Goal: Task Accomplishment & Management: Use online tool/utility

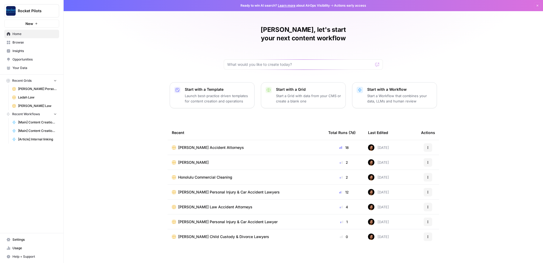
click at [199, 219] on span "[PERSON_NAME] Personal Injury & Car Accident Lawyer" at bounding box center [227, 221] width 99 height 5
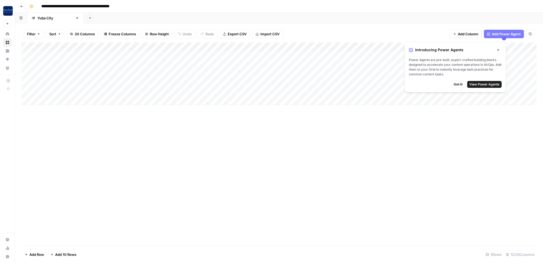
click at [497, 51] on icon "button" at bounding box center [498, 49] width 3 height 3
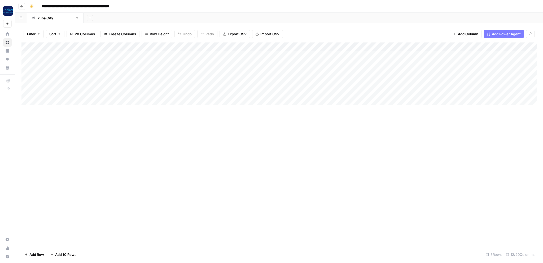
scroll to position [0, 122]
click at [49, 101] on div "Add Column" at bounding box center [278, 73] width 515 height 63
click at [53, 109] on div "Add Column" at bounding box center [278, 78] width 515 height 72
click at [54, 118] on div "Add Column" at bounding box center [278, 82] width 515 height 81
click at [61, 81] on div "Add Column" at bounding box center [278, 87] width 515 height 90
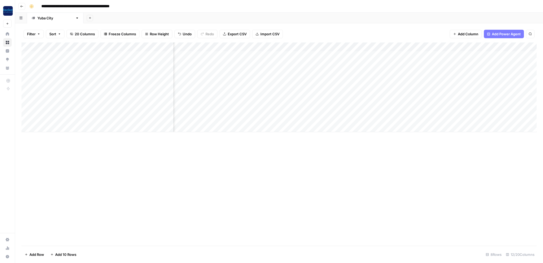
click at [61, 81] on div "Add Column" at bounding box center [278, 87] width 515 height 90
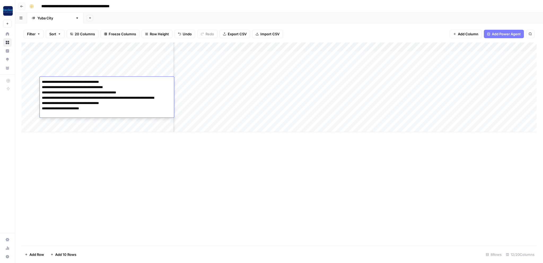
type textarea "**********"
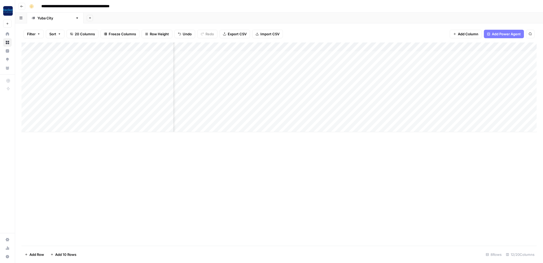
click at [70, 155] on div "Add Column" at bounding box center [278, 143] width 515 height 203
click at [64, 116] on div "Add Column" at bounding box center [278, 87] width 515 height 90
type textarea "**********"
click at [103, 82] on div "Add Column" at bounding box center [278, 87] width 515 height 90
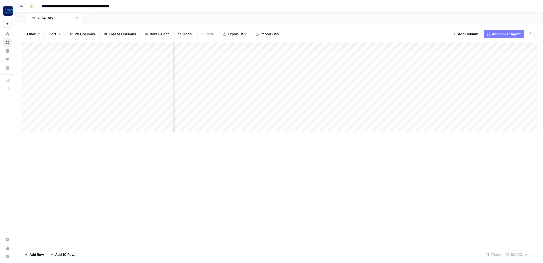
click at [103, 82] on div "Add Column" at bounding box center [278, 87] width 515 height 90
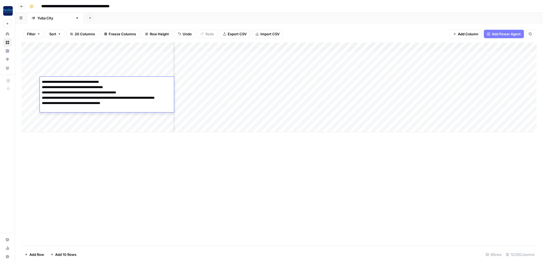
drag, startPoint x: 119, startPoint y: 109, endPoint x: 27, endPoint y: 107, distance: 92.1
click at [40, 107] on textarea "**********" at bounding box center [107, 97] width 134 height 39
type textarea "**********"
click at [86, 142] on div "Add Column" at bounding box center [278, 143] width 515 height 203
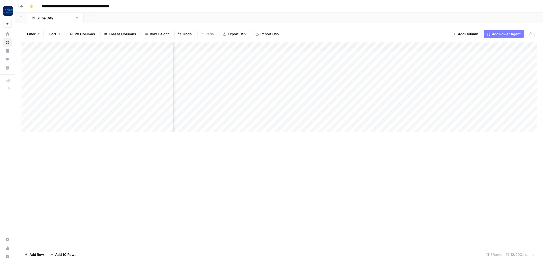
click at [69, 109] on div "Add Column" at bounding box center [278, 87] width 515 height 90
type textarea "**********"
click at [113, 81] on div "Add Column" at bounding box center [278, 87] width 515 height 90
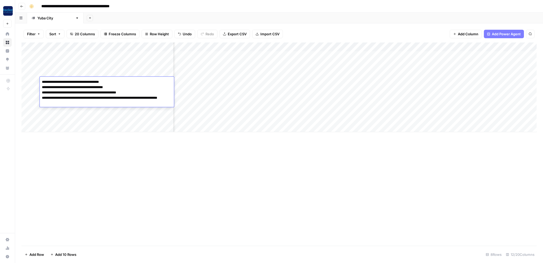
drag, startPoint x: 81, startPoint y: 104, endPoint x: 55, endPoint y: 105, distance: 26.0
click at [55, 105] on textarea "**********" at bounding box center [107, 97] width 134 height 39
click at [43, 98] on textarea "**********" at bounding box center [107, 97] width 134 height 39
type textarea "**********"
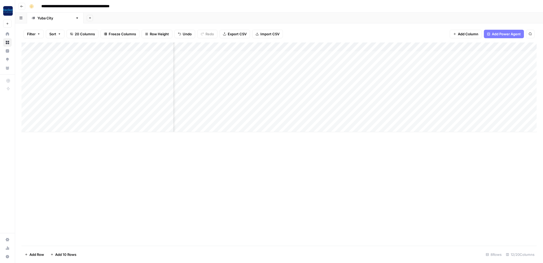
click at [102, 160] on div "Add Column" at bounding box center [278, 143] width 515 height 203
click at [79, 91] on div "Add Column" at bounding box center [278, 87] width 515 height 90
type textarea "**********"
click at [98, 80] on div "Add Column" at bounding box center [278, 87] width 515 height 90
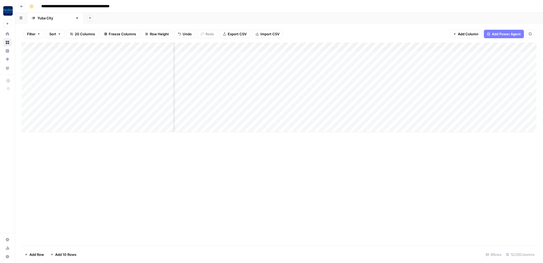
click at [98, 80] on div "Add Column" at bounding box center [278, 87] width 515 height 90
drag, startPoint x: 147, startPoint y: 94, endPoint x: 30, endPoint y: 94, distance: 117.2
click at [40, 94] on textarea "**********" at bounding box center [107, 92] width 134 height 29
type textarea "**********"
click at [78, 167] on div "Add Column" at bounding box center [278, 143] width 515 height 203
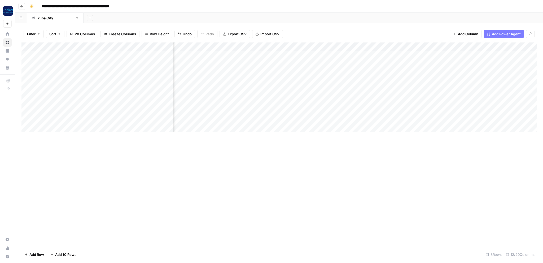
click at [72, 100] on div "Add Column" at bounding box center [278, 87] width 515 height 90
type textarea "**********"
click at [83, 156] on div "Add Column" at bounding box center [278, 143] width 515 height 203
click at [57, 127] on div "Add Column" at bounding box center [278, 87] width 515 height 90
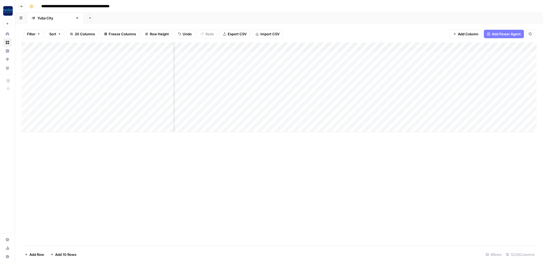
click at [68, 82] on div "Add Column" at bounding box center [278, 87] width 515 height 90
drag, startPoint x: 134, startPoint y: 88, endPoint x: 37, endPoint y: 89, distance: 97.6
click at [40, 89] on textarea "**********" at bounding box center [107, 92] width 134 height 29
type textarea "**********"
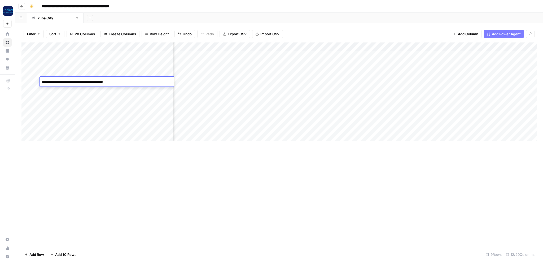
click at [143, 179] on div "Add Column" at bounding box center [278, 143] width 515 height 203
click at [84, 125] on div "Add Column" at bounding box center [278, 91] width 515 height 99
type textarea "**********"
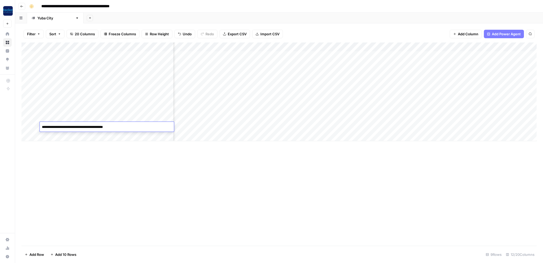
click at [107, 178] on div "Add Column" at bounding box center [278, 143] width 515 height 203
click at [200, 81] on div "Add Column" at bounding box center [278, 91] width 515 height 99
click at [199, 90] on div "Add Column" at bounding box center [278, 91] width 515 height 99
click at [212, 173] on div "Add Column" at bounding box center [278, 143] width 515 height 203
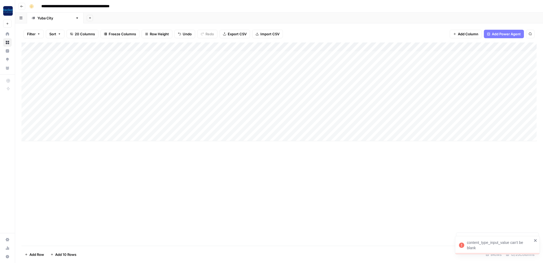
click at [197, 71] on div "Add Column" at bounding box center [278, 91] width 515 height 99
click at [200, 128] on div "Add Column" at bounding box center [278, 91] width 515 height 99
click at [200, 72] on div "Add Column" at bounding box center [278, 91] width 515 height 99
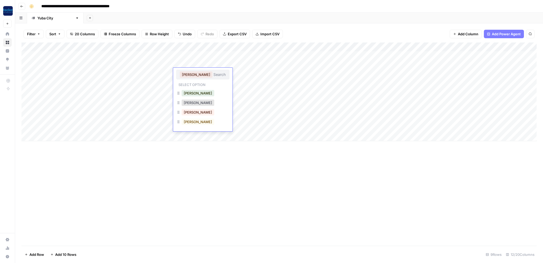
click at [243, 94] on div "Add Column" at bounding box center [278, 91] width 515 height 99
click at [198, 73] on div "Add Column" at bounding box center [278, 91] width 515 height 99
click at [193, 127] on div "Add Column" at bounding box center [278, 91] width 515 height 99
click at [324, 28] on div "Filter Sort 20 Columns Freeze Columns Row Height Undo Redo Export CSV Import CS…" at bounding box center [278, 33] width 515 height 17
click at [199, 82] on div "Add Column" at bounding box center [278, 91] width 515 height 99
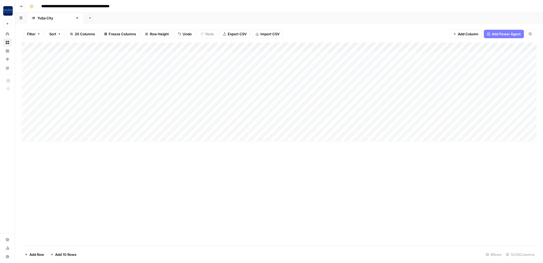
click at [197, 128] on div "Add Column" at bounding box center [278, 91] width 515 height 99
click at [200, 91] on div "Add Column" at bounding box center [278, 91] width 515 height 99
click at [199, 126] on div "Add Column" at bounding box center [278, 91] width 515 height 99
click at [206, 175] on div "Add Column" at bounding box center [278, 143] width 515 height 203
click at [191, 99] on div "Add Column" at bounding box center [278, 91] width 515 height 99
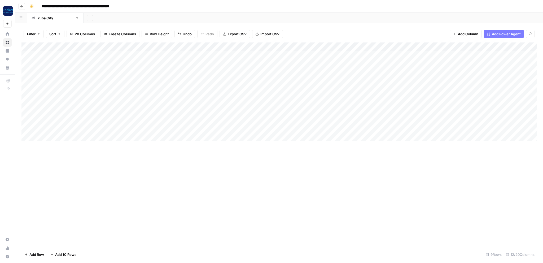
click at [190, 114] on div "Add Column" at bounding box center [278, 91] width 515 height 99
click at [277, 82] on div "Add Column" at bounding box center [278, 91] width 515 height 99
click at [272, 110] on button "Practice Area Page" at bounding box center [276, 111] width 35 height 6
click at [267, 92] on div "Add Column" at bounding box center [278, 91] width 515 height 99
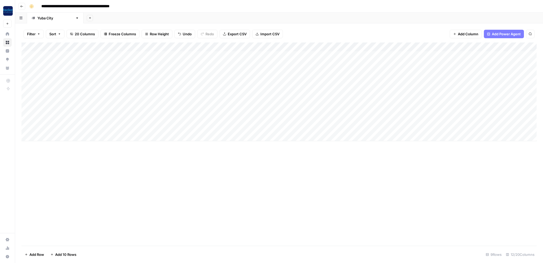
click at [267, 92] on div "Add Column" at bounding box center [278, 91] width 515 height 99
click at [268, 113] on button "Blog Post" at bounding box center [269, 111] width 20 height 6
click at [265, 99] on div "Add Column" at bounding box center [278, 91] width 515 height 99
click at [267, 128] on button "Practice Area Page" at bounding box center [276, 130] width 35 height 6
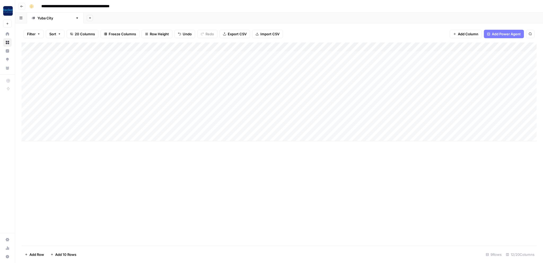
click at [265, 108] on div "Add Column" at bounding box center [278, 91] width 515 height 99
click at [271, 138] on button "Practice Area Page" at bounding box center [276, 139] width 35 height 6
click at [268, 119] on div "Add Column" at bounding box center [278, 91] width 515 height 99
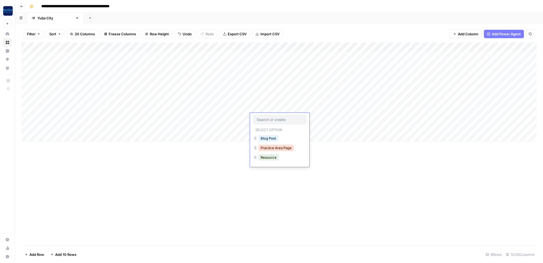
click at [266, 149] on button "Practice Area Page" at bounding box center [276, 148] width 35 height 6
click at [264, 127] on div "Add Column" at bounding box center [278, 91] width 515 height 99
click at [264, 128] on div "Add Column" at bounding box center [278, 91] width 515 height 99
click at [270, 156] on button "Practice Area Page" at bounding box center [276, 157] width 35 height 6
click at [307, 169] on div "Add Column" at bounding box center [278, 143] width 515 height 203
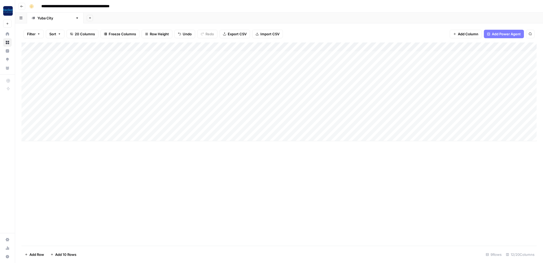
click at [324, 80] on div "Add Column" at bounding box center [278, 91] width 515 height 99
click at [321, 92] on div "Add Column" at bounding box center [278, 91] width 515 height 99
click at [319, 101] on div "Add Column" at bounding box center [278, 91] width 515 height 99
click at [319, 108] on div "Add Column" at bounding box center [278, 91] width 515 height 99
click at [317, 117] on div "Add Column" at bounding box center [278, 91] width 515 height 99
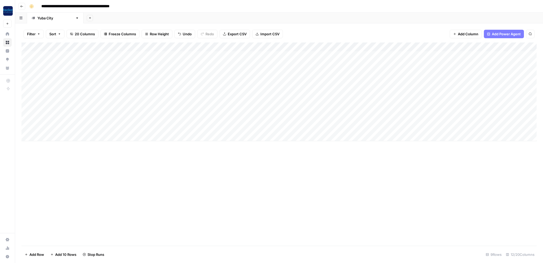
click at [320, 128] on div "Add Column" at bounding box center [278, 91] width 515 height 99
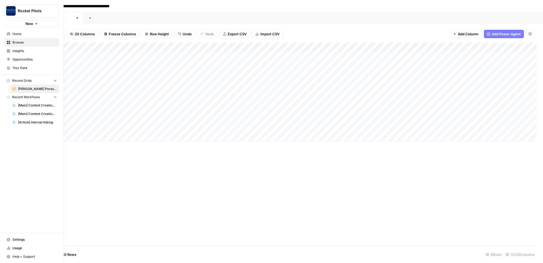
click at [16, 43] on span "Browse" at bounding box center [34, 42] width 44 height 5
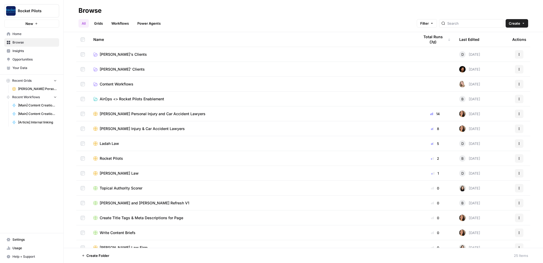
click at [112, 69] on span "[PERSON_NAME]' Clients" at bounding box center [122, 69] width 45 height 5
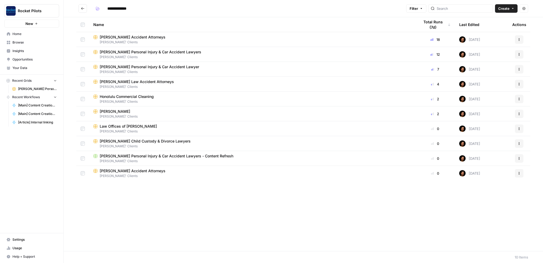
click at [117, 97] on span "Honolulu Commercial Cleaning" at bounding box center [127, 96] width 54 height 5
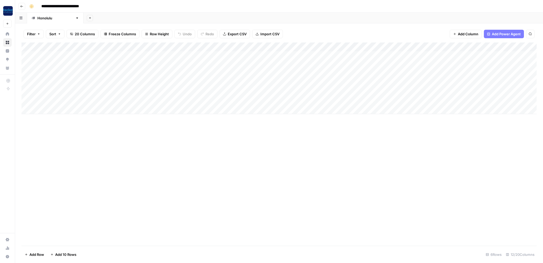
click at [71, 64] on div "Add Column" at bounding box center [278, 78] width 515 height 72
type textarea "**********"
click at [126, 53] on div "Add Column" at bounding box center [278, 78] width 515 height 72
click at [254, 64] on div "Add Column" at bounding box center [278, 78] width 515 height 72
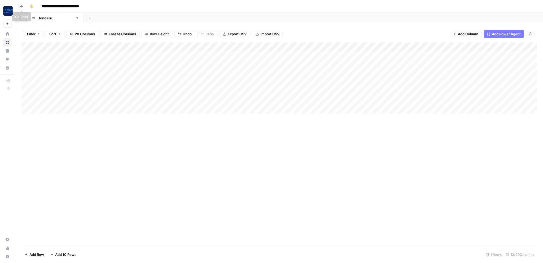
click at [23, 7] on icon "button" at bounding box center [21, 6] width 3 height 3
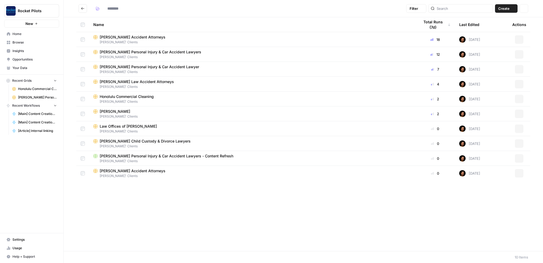
type input "**********"
click at [131, 113] on div "[PERSON_NAME]" at bounding box center [252, 111] width 318 height 5
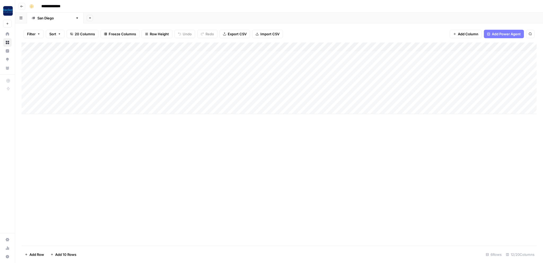
click at [72, 64] on div "Add Column" at bounding box center [278, 78] width 515 height 72
type textarea "**********"
click at [123, 54] on div "Add Column" at bounding box center [278, 78] width 515 height 72
click at [208, 64] on div "Add Column" at bounding box center [278, 78] width 515 height 72
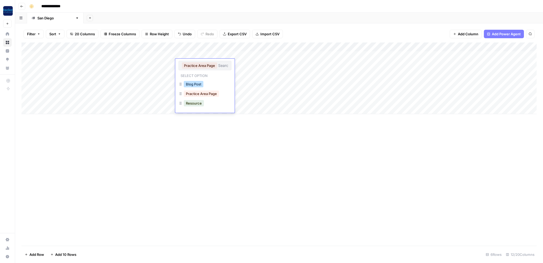
click at [198, 85] on button "Blog Post" at bounding box center [194, 84] width 20 height 6
click at [244, 64] on div "Add Column" at bounding box center [278, 78] width 515 height 72
click at [22, 7] on icon "button" at bounding box center [21, 6] width 3 height 3
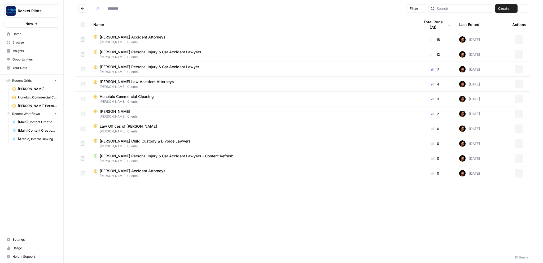
type input "**********"
click at [118, 37] on span "[PERSON_NAME] Accident Attorneys" at bounding box center [133, 36] width 66 height 5
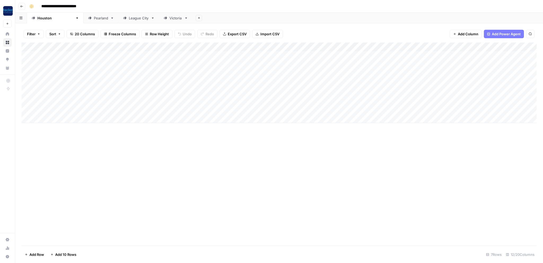
click at [101, 92] on div "Add Column" at bounding box center [278, 82] width 515 height 81
type textarea "**********"
click at [130, 99] on div "Add Column" at bounding box center [278, 82] width 515 height 81
click at [130, 99] on textarea "**********" at bounding box center [99, 99] width 119 height 7
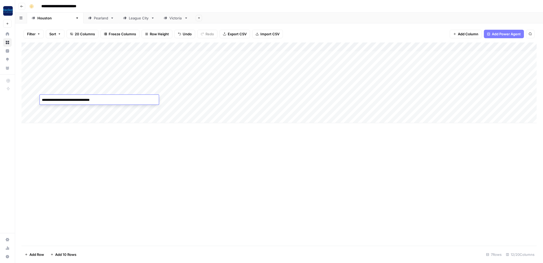
type textarea "**********"
click at [301, 91] on div "Add Column" at bounding box center [278, 82] width 515 height 81
click at [312, 156] on div "Add Column" at bounding box center [278, 143] width 515 height 203
click at [303, 98] on div "Add Column" at bounding box center [278, 82] width 515 height 81
click at [94, 17] on div "Pearland" at bounding box center [101, 17] width 14 height 5
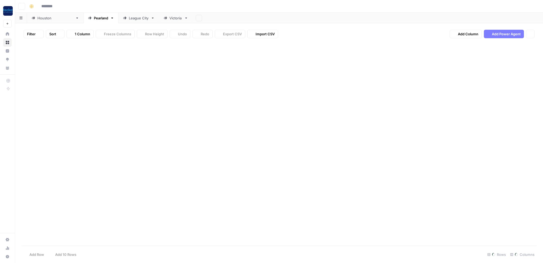
type input "**********"
click at [52, 72] on div "Add Column" at bounding box center [278, 60] width 515 height 36
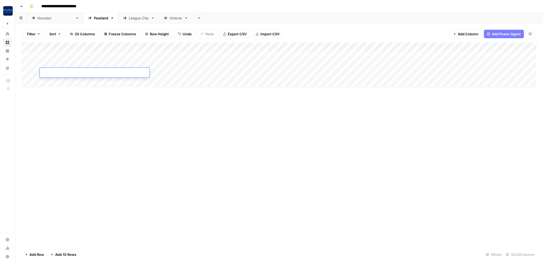
click at [57, 81] on div "Add Column" at bounding box center [278, 64] width 515 height 45
click at [69, 61] on div "Add Column" at bounding box center [278, 69] width 515 height 54
type textarea "**********"
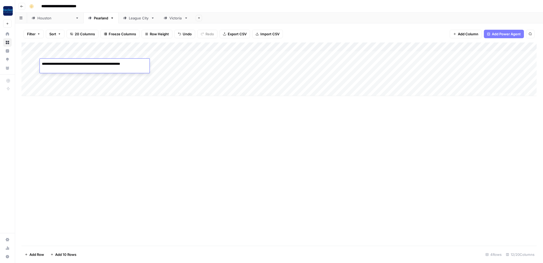
type textarea "**********"
click at [237, 74] on div "Add Column" at bounding box center [278, 69] width 515 height 54
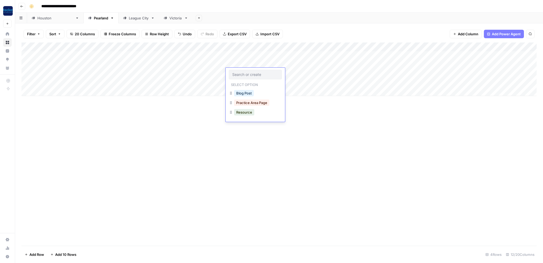
click at [237, 74] on input "text" at bounding box center [255, 74] width 46 height 5
click at [248, 101] on button "Practice Area Page" at bounding box center [251, 102] width 35 height 6
click at [248, 81] on div "Add Column" at bounding box center [278, 69] width 515 height 54
click at [257, 111] on button "Practice Area Page" at bounding box center [251, 111] width 35 height 6
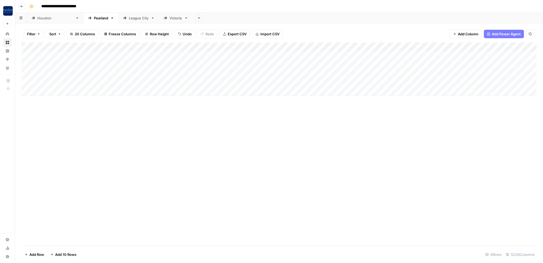
click at [299, 63] on div "Add Column" at bounding box center [278, 69] width 515 height 54
click at [294, 72] on div "Add Column" at bounding box center [278, 69] width 515 height 54
click at [295, 82] on div "Add Column" at bounding box center [278, 69] width 515 height 54
click at [45, 21] on link "[GEOGRAPHIC_DATA]" at bounding box center [55, 18] width 56 height 11
click at [328, 90] on div "Add Column" at bounding box center [278, 82] width 515 height 81
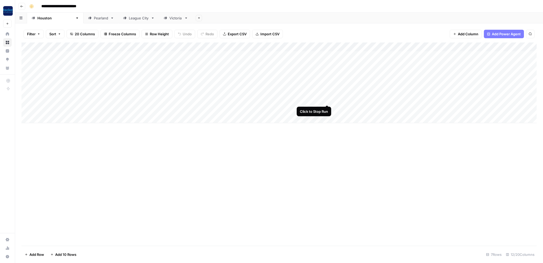
click at [327, 98] on div "Add Column" at bounding box center [278, 82] width 515 height 81
click at [73, 91] on div "Add Column" at bounding box center [278, 82] width 515 height 81
click at [80, 99] on div "Add Column" at bounding box center [278, 82] width 515 height 81
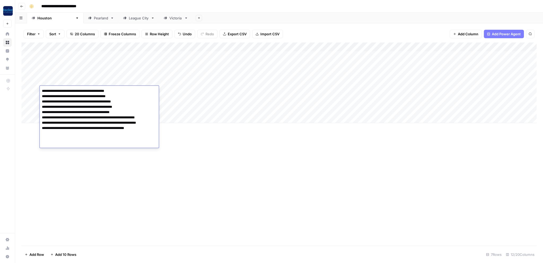
type textarea "**********"
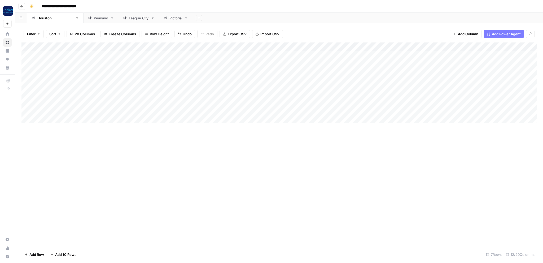
click at [54, 116] on div "Add Column" at bounding box center [278, 82] width 515 height 81
click at [61, 127] on div "Add Column" at bounding box center [278, 87] width 515 height 90
click at [60, 134] on div "Add Column" at bounding box center [278, 91] width 515 height 99
click at [86, 99] on div "Add Column" at bounding box center [278, 96] width 515 height 108
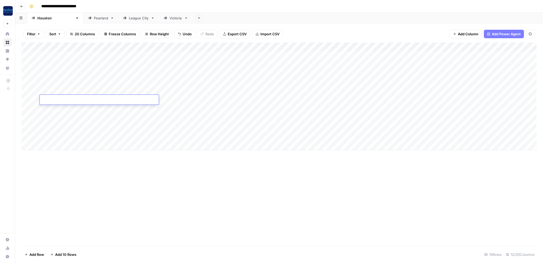
type textarea "**********"
type input "blo"
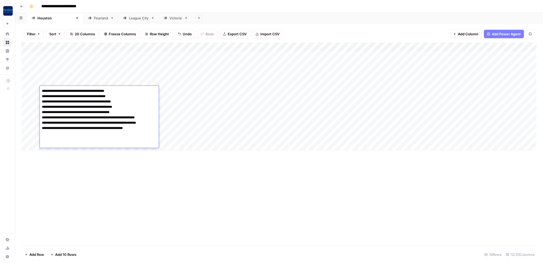
type textarea "**********"
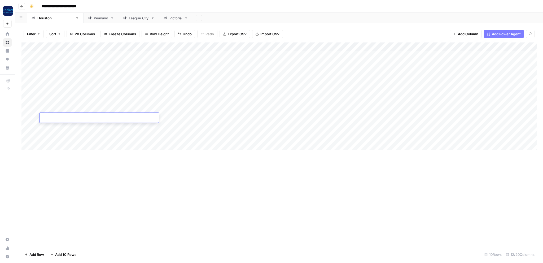
type textarea "**********"
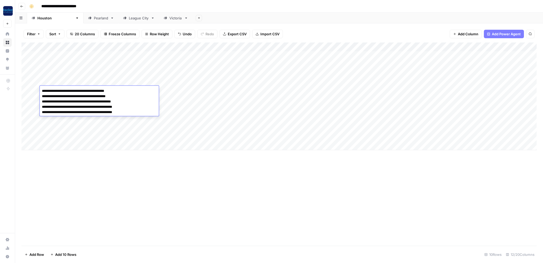
type textarea "**********"
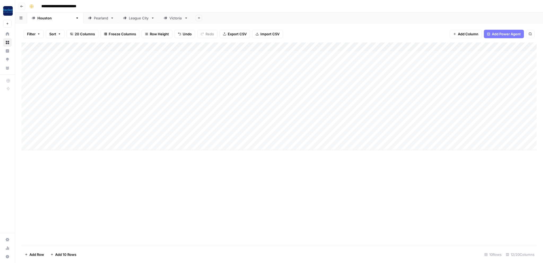
click at [54, 145] on div "Add Column" at bounding box center [278, 96] width 515 height 108
click at [56, 154] on div "Add Column" at bounding box center [278, 100] width 515 height 117
click at [59, 163] on div "Add Column" at bounding box center [278, 105] width 515 height 126
click at [60, 170] on div "Add Column" at bounding box center [278, 109] width 515 height 135
click at [59, 181] on div "Add Column" at bounding box center [278, 114] width 515 height 144
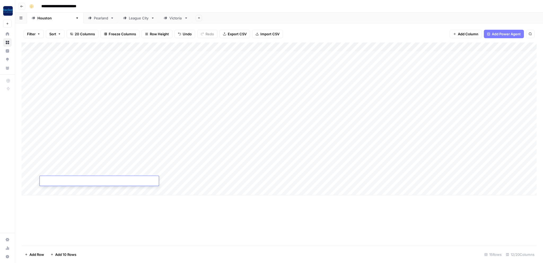
click at [187, 127] on div "Add Column" at bounding box center [278, 118] width 515 height 153
click at [214, 155] on div "Add Column" at bounding box center [278, 118] width 515 height 153
click at [174, 155] on div "Add Column" at bounding box center [278, 118] width 515 height 153
click at [180, 173] on div "Add Column" at bounding box center [278, 118] width 515 height 153
click at [175, 181] on div "Add Column" at bounding box center [278, 118] width 515 height 153
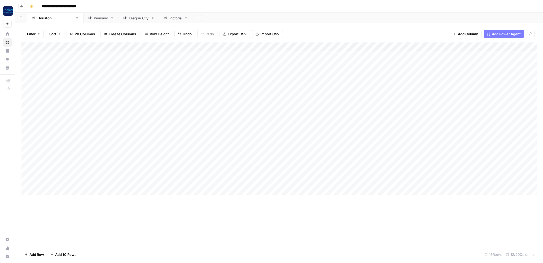
click at [131, 91] on div "Add Column" at bounding box center [278, 118] width 515 height 153
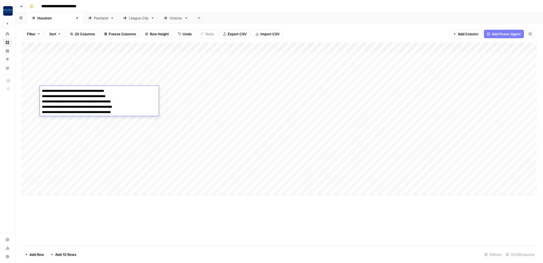
drag, startPoint x: 117, startPoint y: 113, endPoint x: 21, endPoint y: 95, distance: 96.9
click at [40, 95] on textarea "**********" at bounding box center [99, 104] width 119 height 34
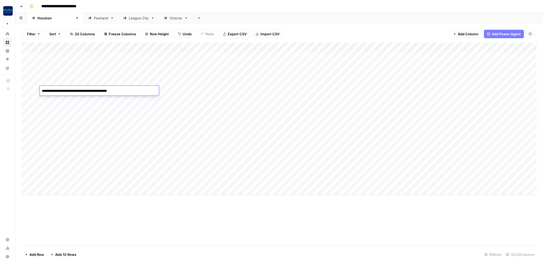
type textarea "**********"
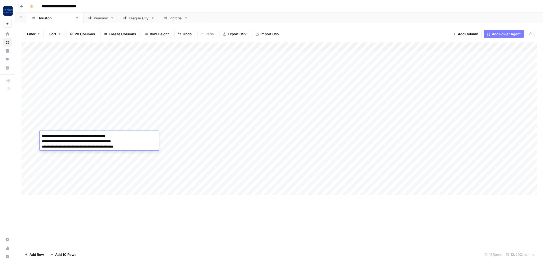
type textarea "**********"
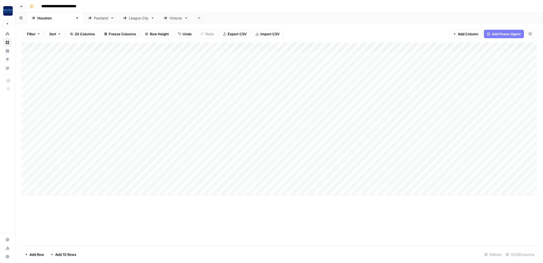
click at [169, 19] on div "Victoria" at bounding box center [175, 17] width 13 height 5
click at [88, 81] on div "Add Column" at bounding box center [278, 73] width 515 height 63
type textarea "**********"
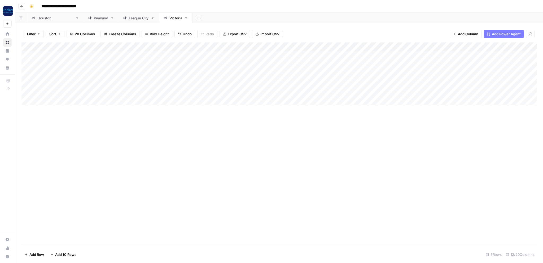
click at [253, 81] on div "Add Column" at bounding box center [278, 73] width 515 height 63
click at [258, 91] on div "Add Column" at bounding box center [278, 73] width 515 height 63
click at [281, 162] on div "Add Column" at bounding box center [278, 143] width 515 height 203
click at [41, 21] on link "[GEOGRAPHIC_DATA]" at bounding box center [55, 18] width 56 height 11
type input "**********"
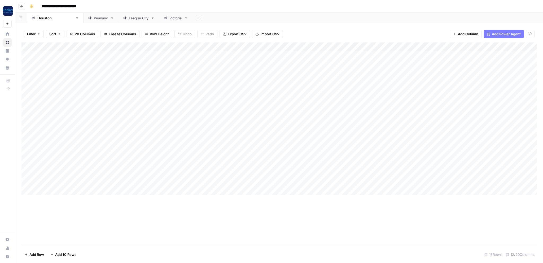
click at [117, 173] on div "Add Column" at bounding box center [278, 118] width 515 height 153
type textarea "**********"
click at [252, 137] on div "Add Column" at bounding box center [278, 118] width 515 height 153
click at [255, 167] on button "Practice Area Page" at bounding box center [260, 166] width 35 height 6
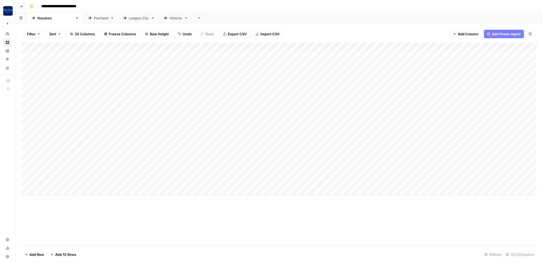
click at [328, 90] on div "Add Column" at bounding box center [278, 118] width 515 height 153
click at [326, 100] on div "Add Column" at bounding box center [278, 118] width 515 height 153
click at [346, 119] on div "Add Column" at bounding box center [278, 118] width 515 height 153
click at [380, 15] on div "Add Sheet" at bounding box center [368, 18] width 351 height 11
click at [365, 167] on div "Add Column" at bounding box center [278, 118] width 515 height 153
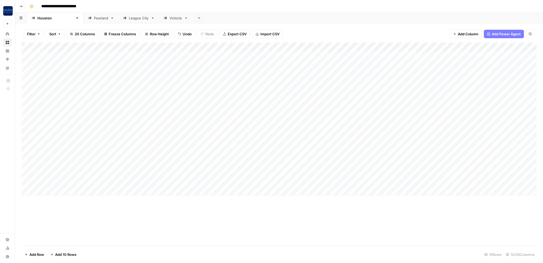
click at [302, 108] on div "Add Column" at bounding box center [278, 118] width 515 height 153
click at [302, 117] on div "Add Column" at bounding box center [278, 118] width 515 height 153
click at [302, 127] on div "Add Column" at bounding box center [278, 118] width 515 height 153
click at [302, 137] on div "Add Column" at bounding box center [278, 118] width 515 height 153
click at [302, 117] on div "Add Column" at bounding box center [278, 118] width 515 height 153
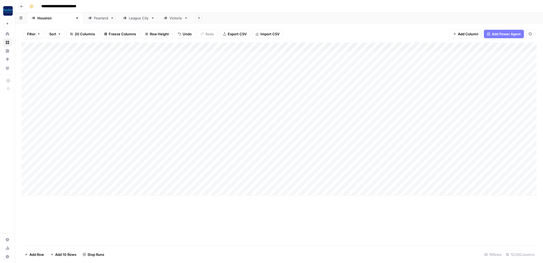
click at [306, 145] on div "Add Column" at bounding box center [278, 118] width 515 height 153
click at [306, 155] on div "Add Column" at bounding box center [278, 118] width 515 height 153
click at [307, 161] on div "Add Column" at bounding box center [278, 118] width 515 height 153
click at [308, 173] on div "Add Column" at bounding box center [278, 118] width 515 height 153
click at [311, 181] on div "Add Column" at bounding box center [278, 118] width 515 height 153
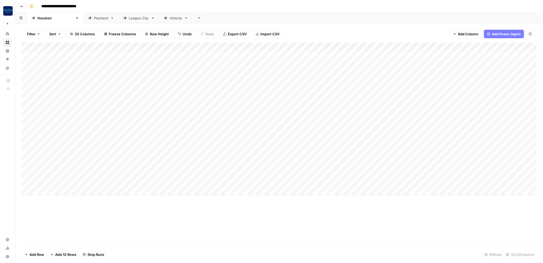
click at [119, 21] on link "League City" at bounding box center [139, 18] width 41 height 11
click at [75, 64] on div "Add Column" at bounding box center [278, 69] width 515 height 54
type textarea "**********"
click at [242, 65] on div "Add Column" at bounding box center [278, 69] width 515 height 54
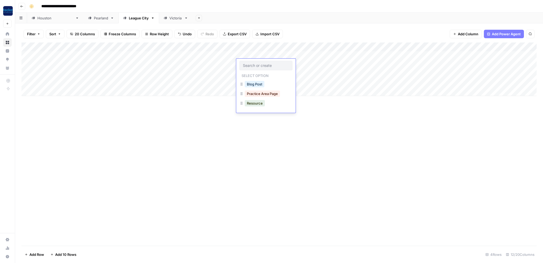
click at [256, 92] on button "Practice Area Page" at bounding box center [262, 93] width 35 height 6
click at [319, 63] on div "Add Column" at bounding box center [278, 69] width 515 height 54
click at [308, 72] on div "Add Column" at bounding box center [278, 69] width 515 height 54
click at [315, 145] on div "Add Column" at bounding box center [278, 143] width 515 height 203
click at [115, 78] on div "Add Column" at bounding box center [278, 69] width 515 height 54
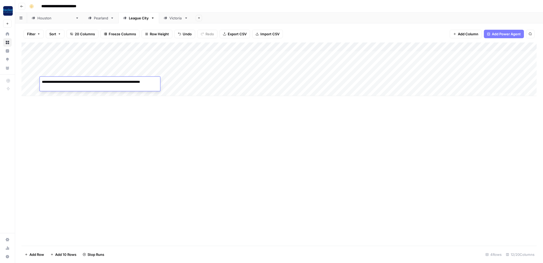
type textarea "**********"
click at [264, 81] on div "Add Column" at bounding box center [278, 69] width 515 height 54
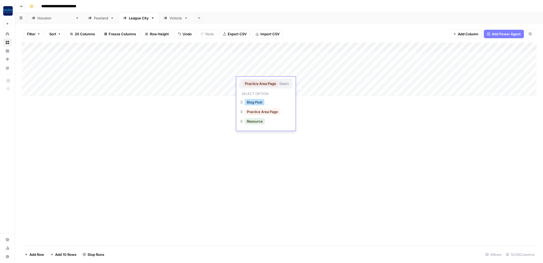
click at [260, 103] on button "Blog Post" at bounding box center [255, 102] width 20 height 6
click at [307, 82] on div "Add Column" at bounding box center [278, 69] width 515 height 54
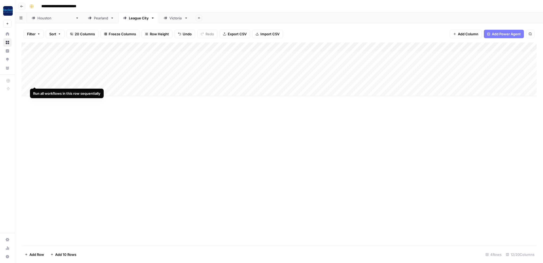
click at [29, 82] on div "Add Column" at bounding box center [278, 69] width 515 height 54
click at [39, 253] on span "Delete 1 Row" at bounding box center [35, 254] width 21 height 5
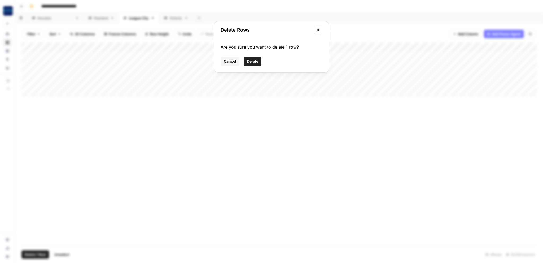
click at [233, 58] on button "Cancel" at bounding box center [230, 61] width 19 height 10
click at [128, 142] on div "Add Column" at bounding box center [278, 143] width 515 height 203
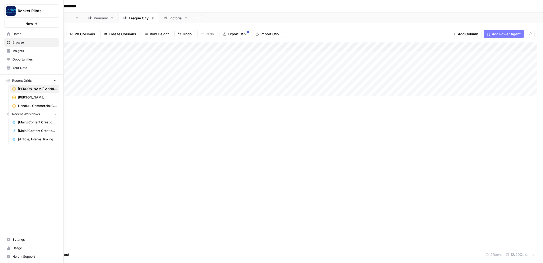
click at [20, 42] on span "Browse" at bounding box center [34, 42] width 44 height 5
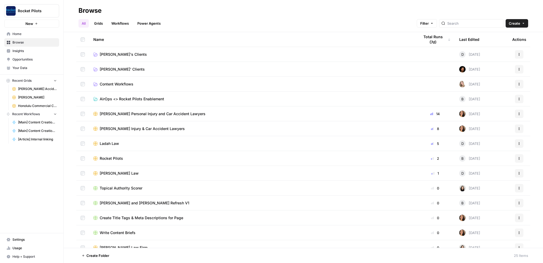
click at [114, 69] on span "[PERSON_NAME]' Clients" at bounding box center [122, 69] width 45 height 5
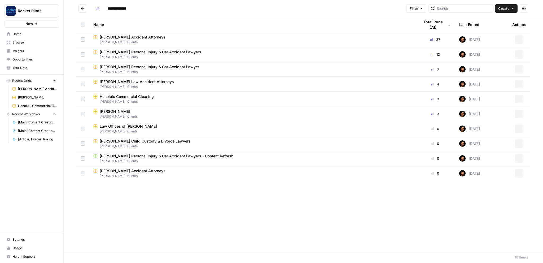
type input "**********"
click at [121, 65] on span "[PERSON_NAME] Personal Injury & Car Accident Lawyer" at bounding box center [149, 66] width 99 height 5
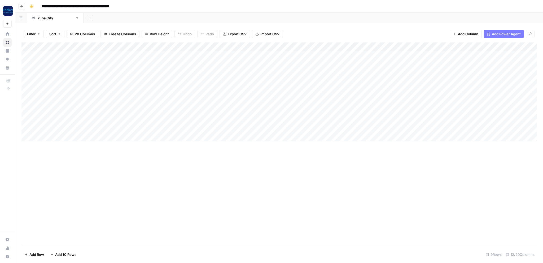
click at [237, 199] on div "Add Column" at bounding box center [278, 143] width 515 height 203
click at [342, 81] on div "Add Column" at bounding box center [278, 91] width 515 height 99
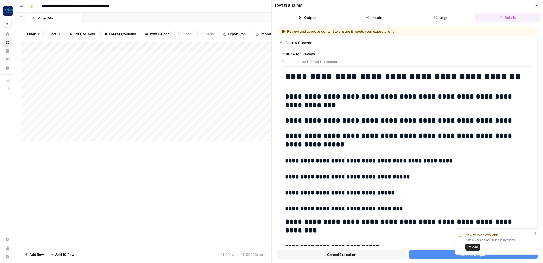
click at [421, 255] on button "Accept Output" at bounding box center [473, 254] width 129 height 8
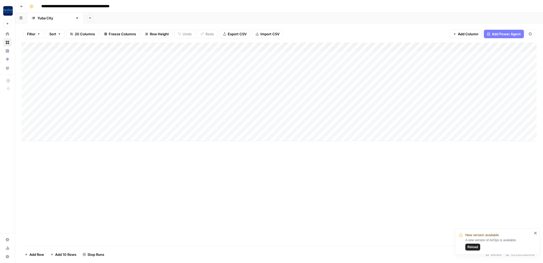
click at [471, 247] on span "Reload" at bounding box center [473, 247] width 11 height 5
click at [342, 91] on div "Add Column" at bounding box center [278, 91] width 515 height 99
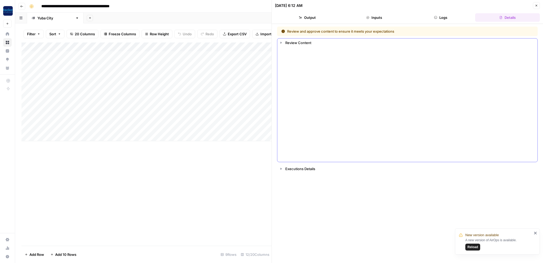
click at [226, 209] on div "Add Column" at bounding box center [146, 143] width 250 height 203
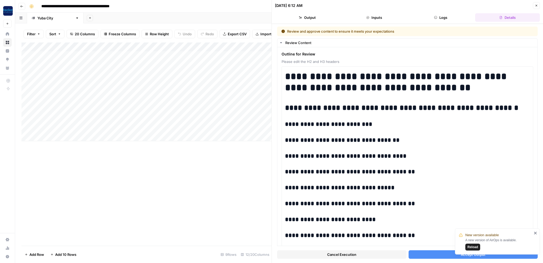
click at [535, 233] on icon "close" at bounding box center [535, 233] width 3 height 3
click at [444, 255] on button "Accept Output" at bounding box center [473, 254] width 129 height 8
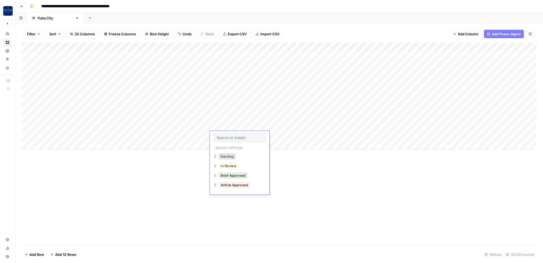
click at [335, 187] on div "Add Column" at bounding box center [278, 143] width 515 height 203
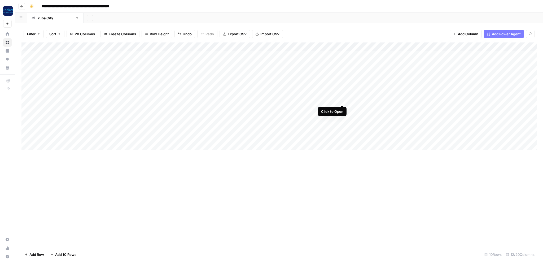
click at [341, 100] on div "Add Column" at bounding box center [278, 96] width 515 height 108
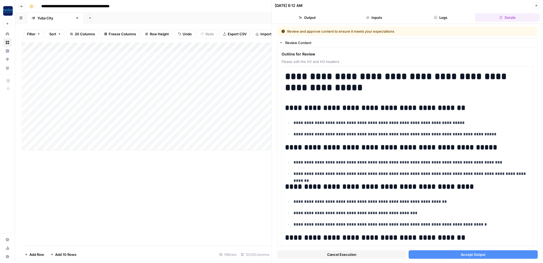
click at [452, 253] on button "Accept Output" at bounding box center [473, 254] width 129 height 8
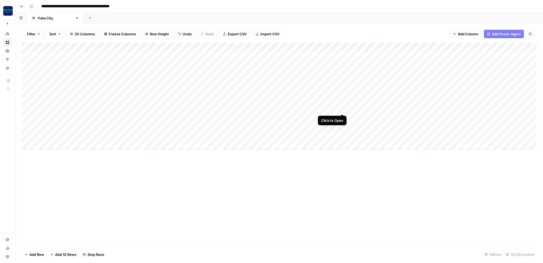
click at [341, 109] on div "Add Column" at bounding box center [278, 96] width 515 height 108
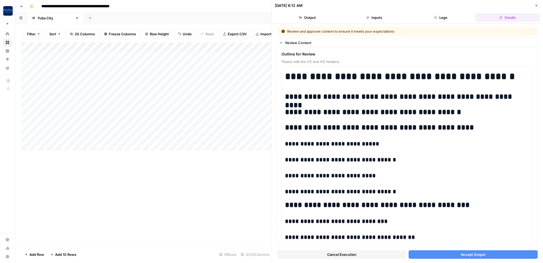
click at [460, 254] on button "Accept Output" at bounding box center [473, 254] width 129 height 8
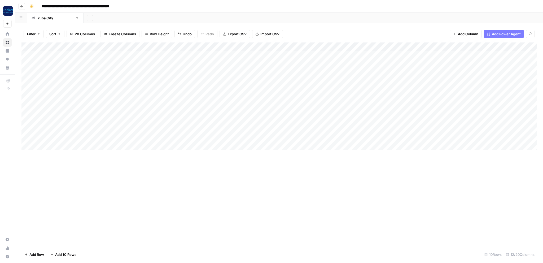
click at [342, 118] on div "Add Column" at bounding box center [278, 96] width 515 height 108
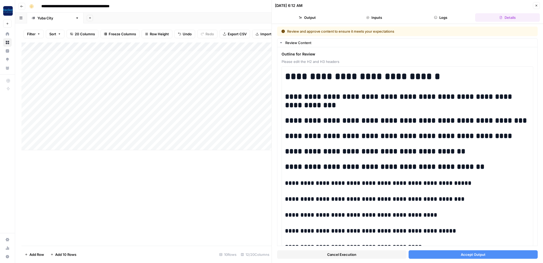
click at [458, 255] on button "Accept Output" at bounding box center [473, 254] width 129 height 8
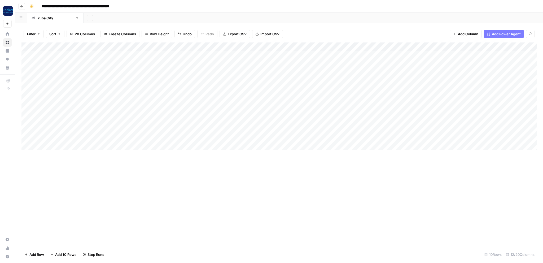
click at [339, 127] on div "Add Column" at bounding box center [278, 96] width 515 height 108
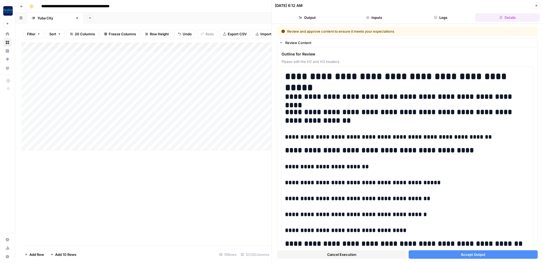
click at [449, 257] on button "Accept Output" at bounding box center [473, 254] width 129 height 8
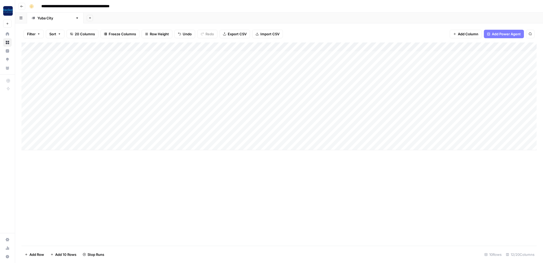
click at [292, 195] on div "Add Column" at bounding box center [278, 143] width 515 height 203
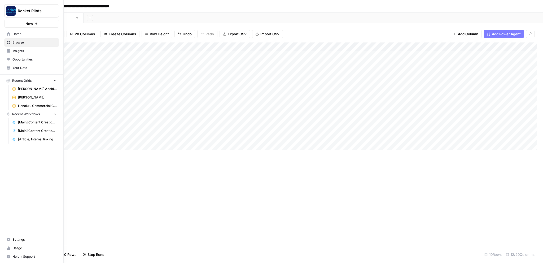
click at [29, 108] on span "Honolulu Commercial Cleaning" at bounding box center [37, 105] width 39 height 5
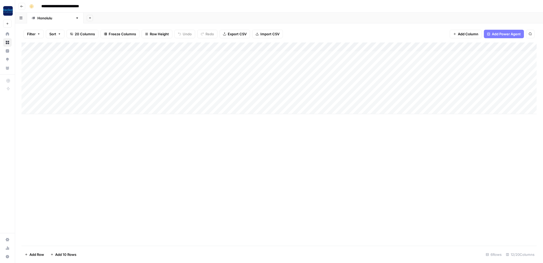
click at [152, 165] on div "Add Column" at bounding box center [278, 143] width 515 height 203
click at [452, 54] on div "Add Column" at bounding box center [278, 78] width 515 height 72
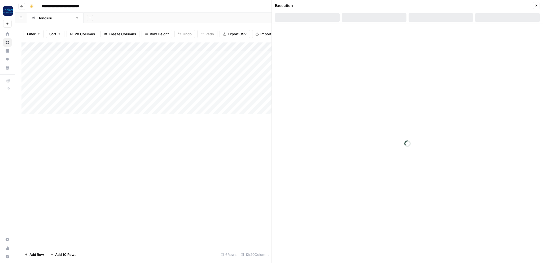
click at [536, 6] on icon "button" at bounding box center [536, 5] width 3 height 3
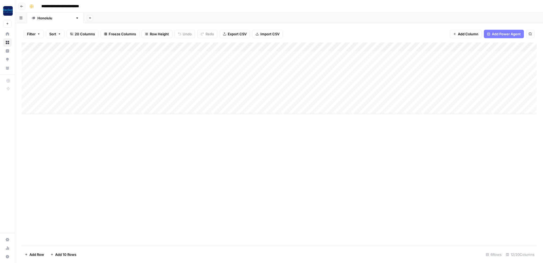
click at [261, 45] on div "Add Column" at bounding box center [278, 78] width 515 height 72
type input "Keyword to Brief"
click at [250, 92] on span "Configure Inputs" at bounding box center [257, 90] width 46 height 5
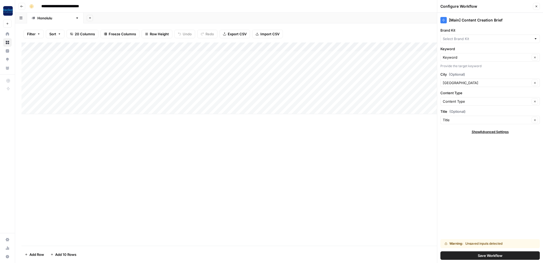
type input "[PERSON_NAME]"
click at [475, 41] on input "Brand Kit" at bounding box center [486, 38] width 87 height 5
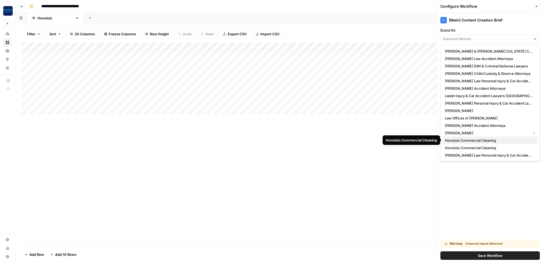
click at [474, 142] on span "Honolulu Commercial Cleaning" at bounding box center [489, 140] width 88 height 5
type input "Honolulu Commercial Cleaning"
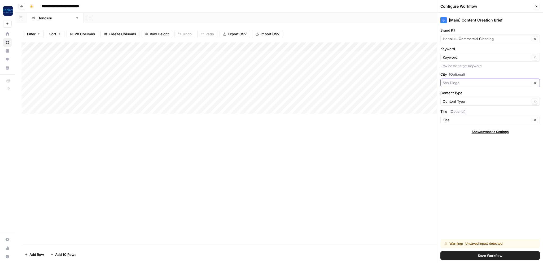
drag, startPoint x: 476, startPoint y: 84, endPoint x: 302, endPoint y: 82, distance: 173.7
click at [443, 81] on input "City (Optional)" at bounding box center [486, 82] width 87 height 5
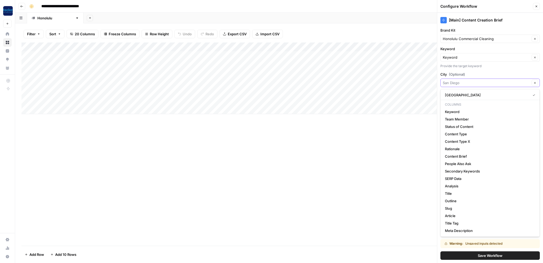
click at [468, 84] on input "City (Optional)" at bounding box center [486, 82] width 87 height 5
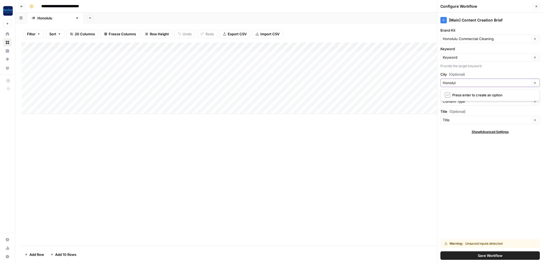
type input "[GEOGRAPHIC_DATA]"
click at [461, 254] on button "Save Workflow" at bounding box center [490, 255] width 99 height 8
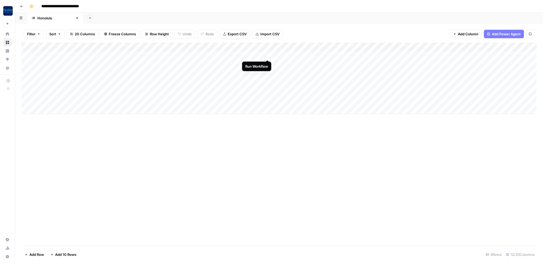
click at [267, 54] on div "Add Column" at bounding box center [278, 78] width 515 height 72
click at [255, 63] on div "Add Column" at bounding box center [278, 78] width 515 height 72
click at [267, 64] on div "Add Column" at bounding box center [278, 78] width 515 height 72
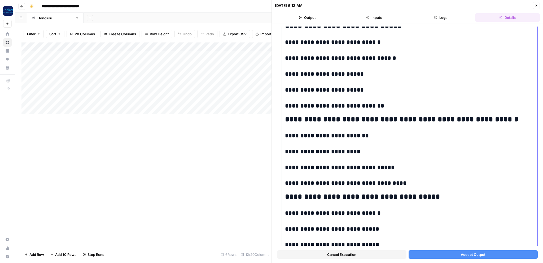
scroll to position [107, 0]
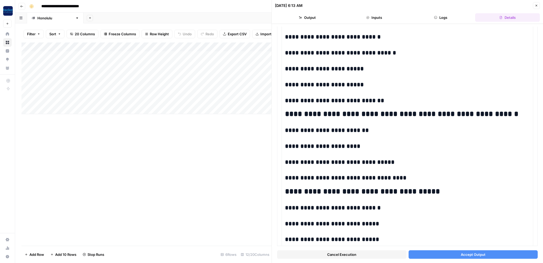
click at [385, 254] on button "Cancel Execution" at bounding box center [341, 254] width 129 height 8
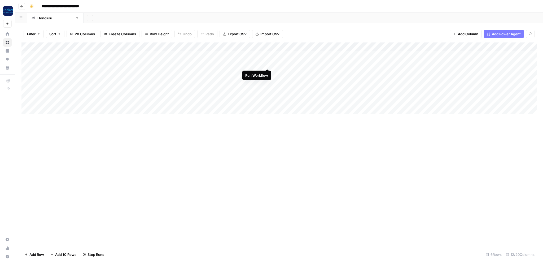
click at [268, 64] on div "Add Column" at bounding box center [278, 78] width 515 height 72
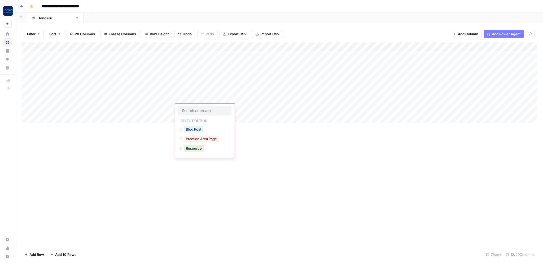
click at [111, 168] on div "Add Column" at bounding box center [278, 143] width 515 height 203
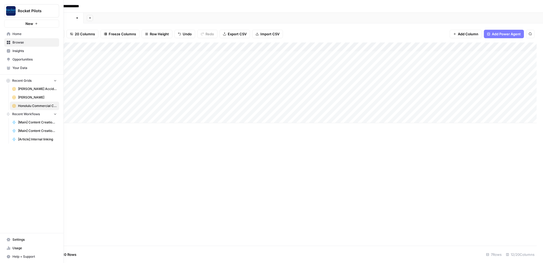
click at [31, 97] on span "[PERSON_NAME]" at bounding box center [37, 97] width 39 height 5
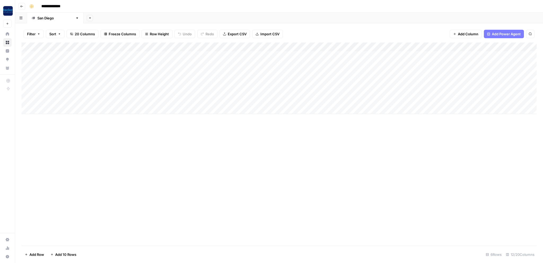
click at [74, 184] on div "Add Column" at bounding box center [278, 143] width 515 height 203
click at [267, 63] on div "Add Column" at bounding box center [278, 78] width 515 height 72
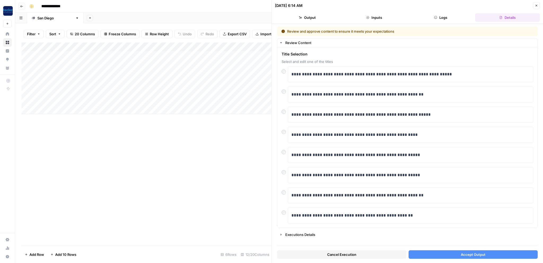
click at [460, 255] on button "Accept Output" at bounding box center [473, 254] width 129 height 8
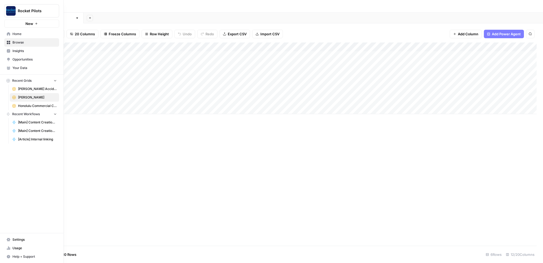
click at [29, 91] on span "[PERSON_NAME] Accident Attorneys" at bounding box center [37, 88] width 39 height 5
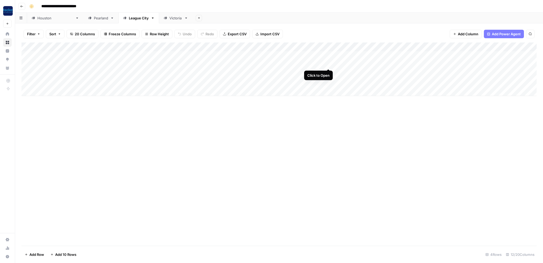
click at [328, 63] on div "Add Column" at bounding box center [278, 69] width 515 height 54
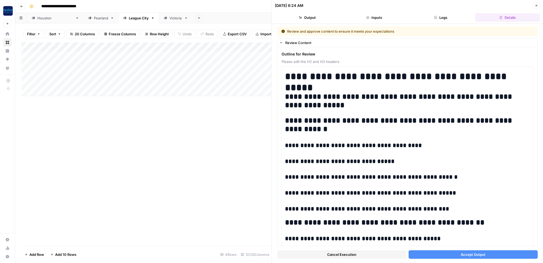
click at [439, 254] on button "Accept Output" at bounding box center [473, 254] width 129 height 8
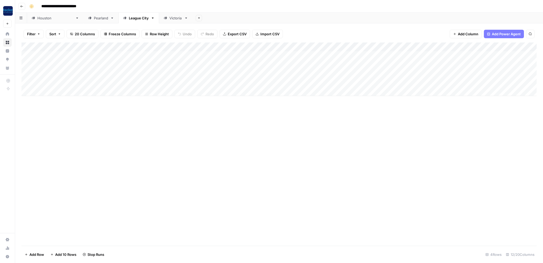
click at [328, 72] on div "Add Column" at bounding box center [278, 69] width 515 height 54
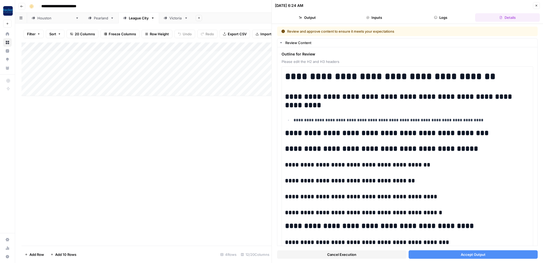
click at [434, 258] on button "Accept Output" at bounding box center [473, 254] width 129 height 8
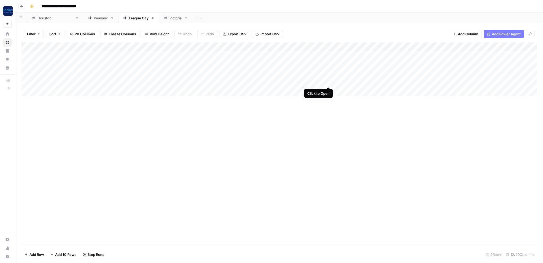
click at [328, 82] on div "Add Column" at bounding box center [278, 69] width 515 height 54
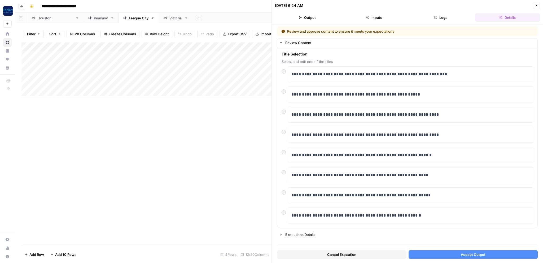
click at [440, 254] on button "Accept Output" at bounding box center [473, 254] width 129 height 8
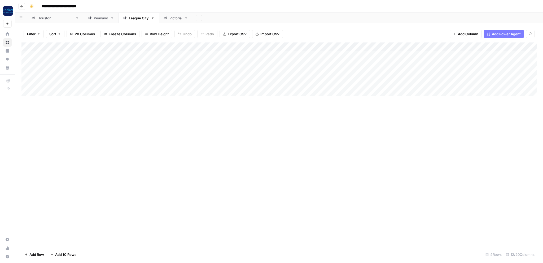
click at [169, 18] on div "Victoria" at bounding box center [175, 17] width 13 height 5
click at [276, 82] on div "Add Column" at bounding box center [278, 73] width 515 height 63
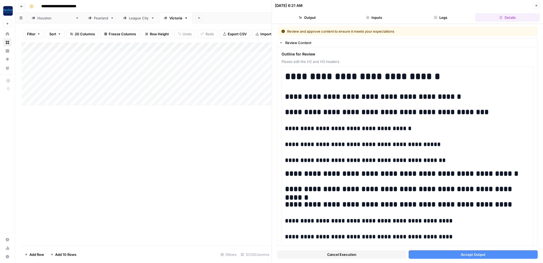
click at [471, 257] on span "Accept Output" at bounding box center [473, 254] width 25 height 5
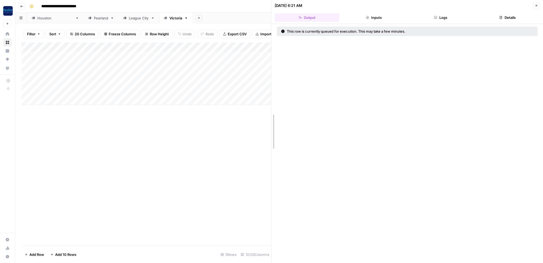
click at [269, 189] on div at bounding box center [271, 131] width 5 height 263
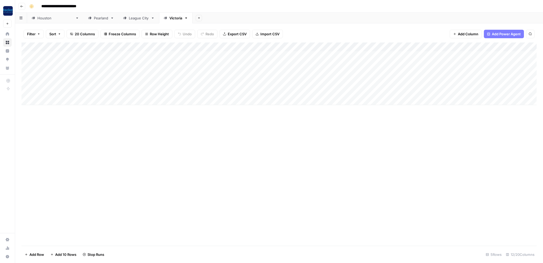
click at [277, 91] on div "Add Column" at bounding box center [278, 73] width 515 height 63
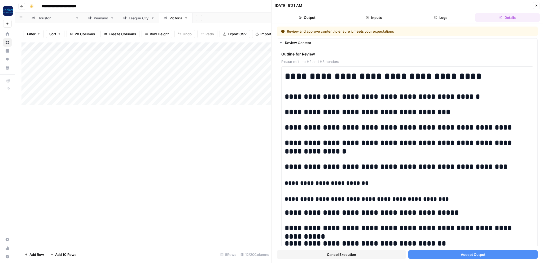
click at [485, 256] on button "Accept Output" at bounding box center [472, 254] width 129 height 8
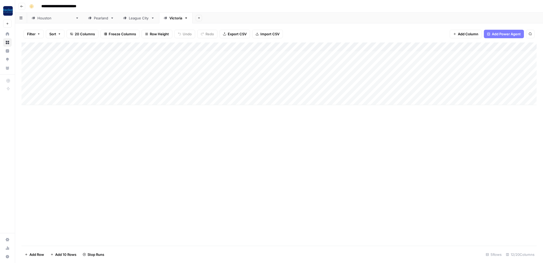
click at [206, 168] on div "Add Column" at bounding box center [278, 143] width 515 height 203
click at [129, 17] on div "League City" at bounding box center [139, 17] width 20 height 5
click at [94, 19] on div "Pearland" at bounding box center [101, 17] width 14 height 5
type input "**********"
click at [316, 63] on div "Add Column" at bounding box center [278, 69] width 515 height 54
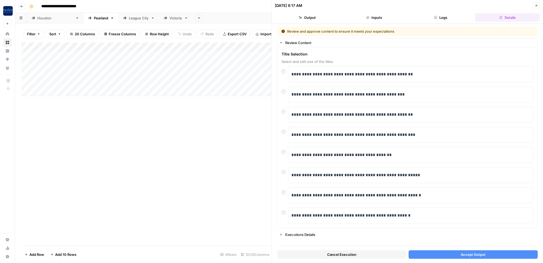
click at [456, 253] on button "Accept Output" at bounding box center [473, 254] width 129 height 8
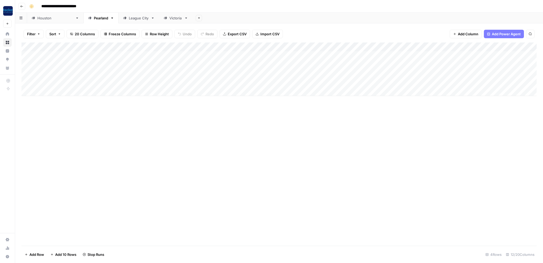
click at [318, 71] on div "Add Column" at bounding box center [278, 69] width 515 height 54
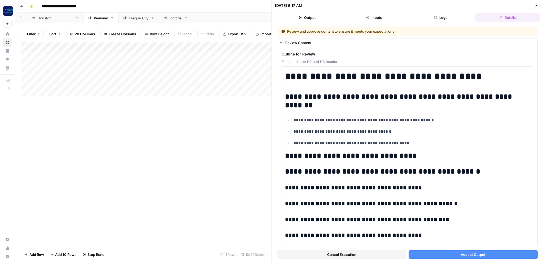
click at [443, 256] on button "Accept Output" at bounding box center [473, 254] width 129 height 8
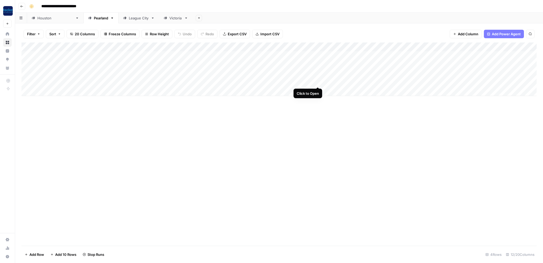
click at [317, 81] on div "Add Column" at bounding box center [278, 69] width 515 height 54
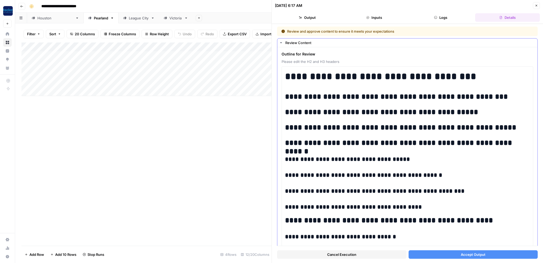
scroll to position [134, 0]
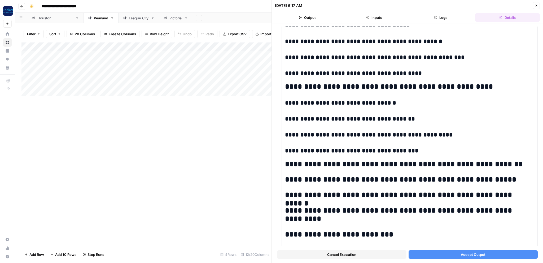
click at [488, 252] on button "Accept Output" at bounding box center [473, 254] width 129 height 8
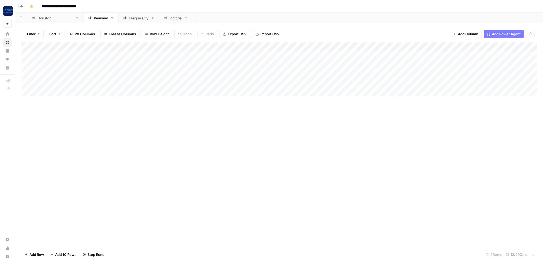
click at [45, 19] on div "[GEOGRAPHIC_DATA]" at bounding box center [55, 17] width 36 height 5
click at [327, 92] on div "Add Column" at bounding box center [278, 118] width 515 height 153
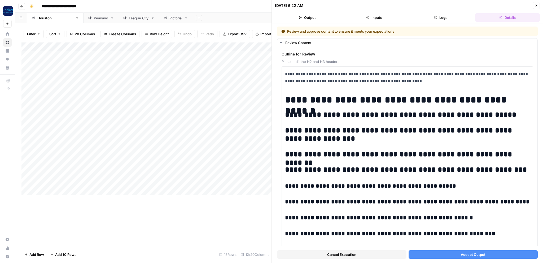
click at [484, 256] on span "Accept Output" at bounding box center [473, 254] width 25 height 5
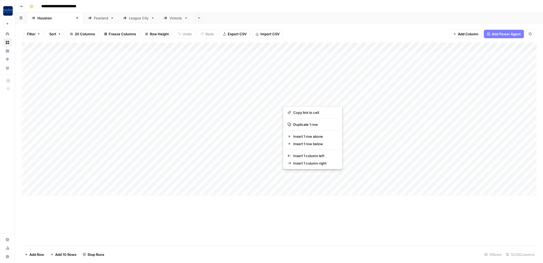
drag, startPoint x: 362, startPoint y: 229, endPoint x: 359, endPoint y: 210, distance: 19.5
click at [362, 227] on div "Add Column" at bounding box center [278, 143] width 515 height 203
click at [323, 99] on div "Add Column" at bounding box center [278, 118] width 515 height 153
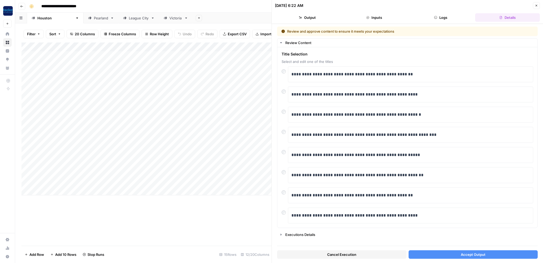
click at [505, 256] on button "Accept Output" at bounding box center [473, 254] width 129 height 8
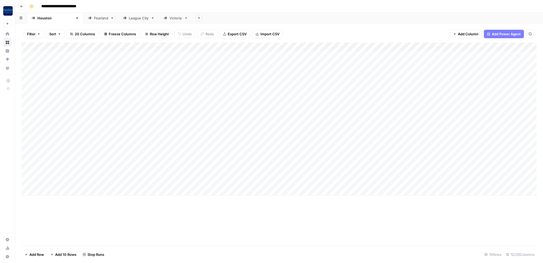
click at [317, 109] on div "Add Column" at bounding box center [278, 118] width 515 height 153
click at [319, 109] on div "Add Column" at bounding box center [278, 118] width 515 height 153
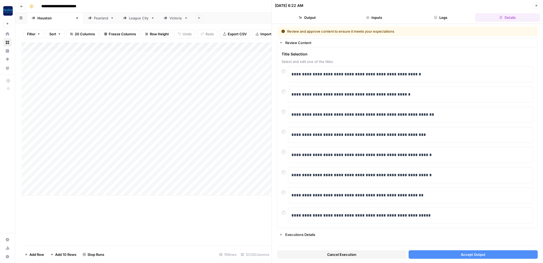
click at [472, 254] on span "Accept Output" at bounding box center [473, 254] width 25 height 5
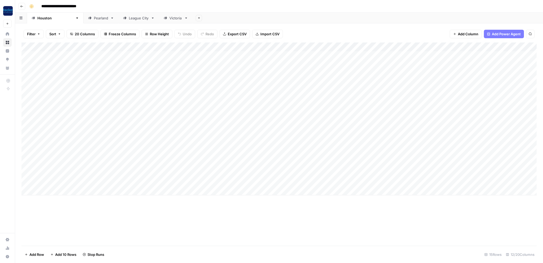
click at [317, 119] on div "Add Column" at bounding box center [278, 118] width 515 height 153
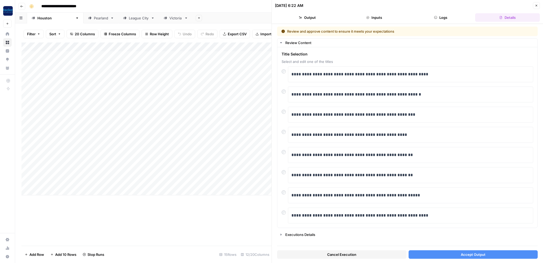
click at [462, 252] on span "Accept Output" at bounding box center [473, 254] width 25 height 5
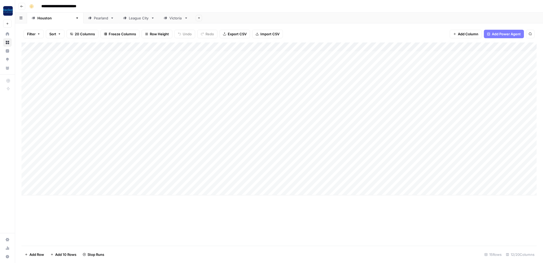
click at [305, 126] on div "Add Column" at bounding box center [278, 118] width 515 height 153
click at [329, 126] on div "Add Column" at bounding box center [278, 118] width 515 height 153
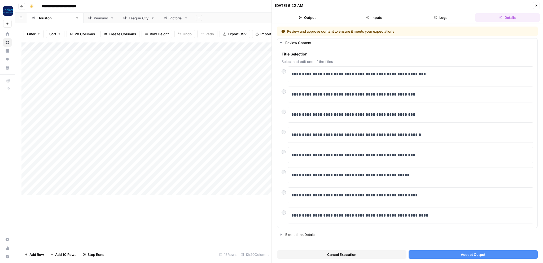
click at [457, 256] on button "Accept Output" at bounding box center [473, 254] width 129 height 8
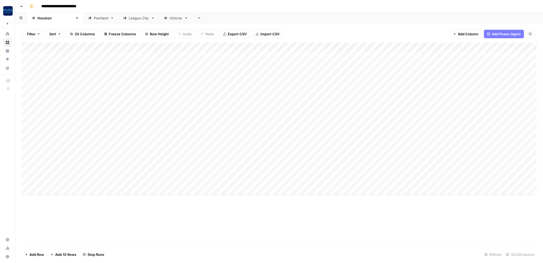
click at [327, 136] on div "Add Column" at bounding box center [278, 118] width 515 height 153
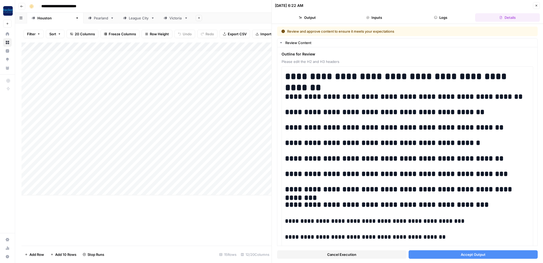
click at [461, 255] on span "Accept Output" at bounding box center [473, 254] width 25 height 5
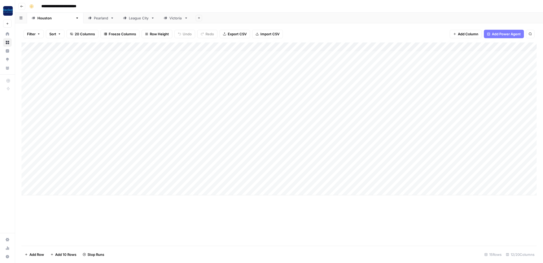
click at [328, 145] on div "Add Column" at bounding box center [278, 118] width 515 height 153
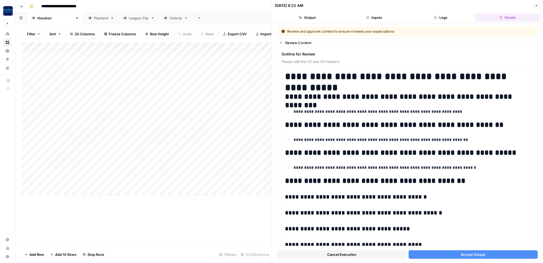
click at [470, 253] on span "Accept Output" at bounding box center [473, 254] width 25 height 5
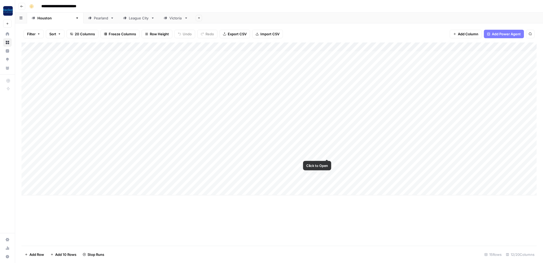
click at [328, 154] on div "Add Column" at bounding box center [278, 118] width 515 height 153
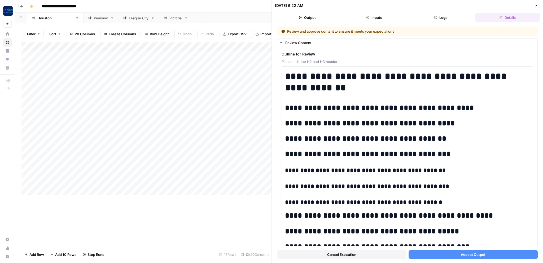
click at [460, 253] on button "Accept Output" at bounding box center [473, 254] width 129 height 8
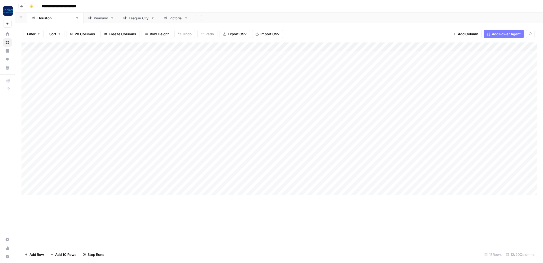
click at [326, 163] on div "Add Column" at bounding box center [278, 118] width 515 height 153
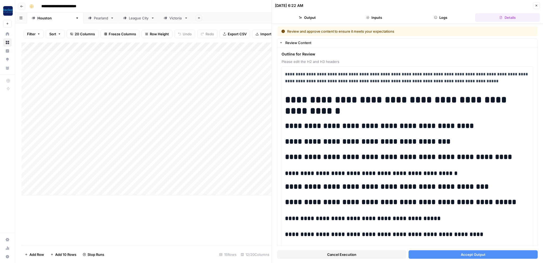
click at [472, 253] on span "Accept Output" at bounding box center [473, 254] width 25 height 5
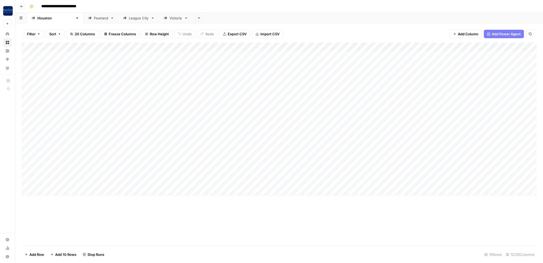
click at [327, 171] on div "Add Column" at bounding box center [278, 118] width 515 height 153
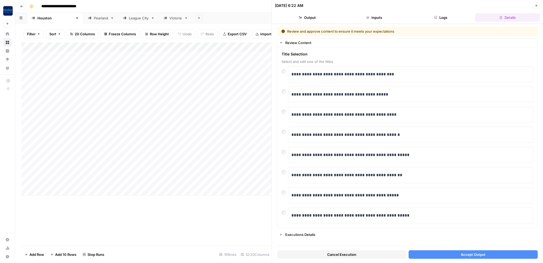
click at [455, 254] on button "Accept Output" at bounding box center [473, 254] width 129 height 8
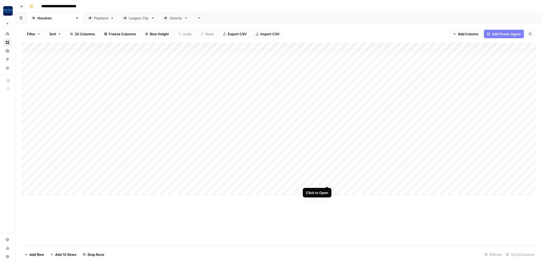
click at [327, 182] on div "Add Column" at bounding box center [278, 118] width 515 height 153
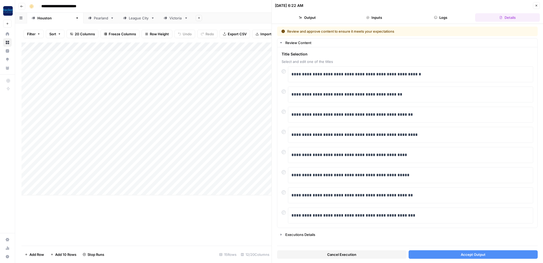
click at [426, 253] on button "Accept Output" at bounding box center [473, 254] width 129 height 8
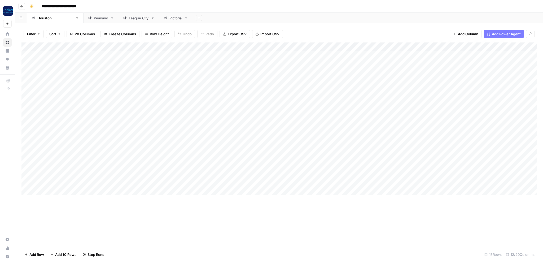
click at [233, 224] on div "Add Column" at bounding box center [278, 143] width 515 height 203
click at [23, 7] on icon "button" at bounding box center [21, 6] width 3 height 3
click at [267, 55] on div "Add Column" at bounding box center [278, 82] width 515 height 81
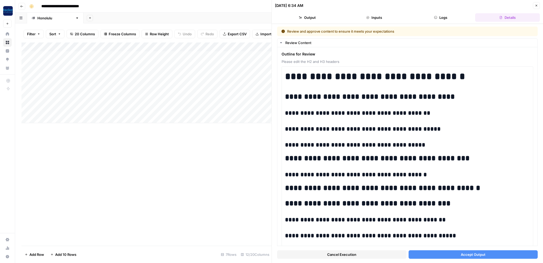
click at [471, 255] on span "Accept Output" at bounding box center [473, 254] width 25 height 5
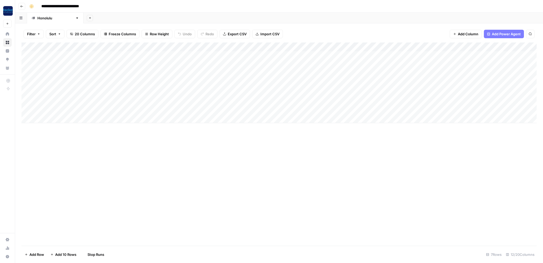
click at [268, 62] on div "Add Column" at bounding box center [278, 82] width 515 height 81
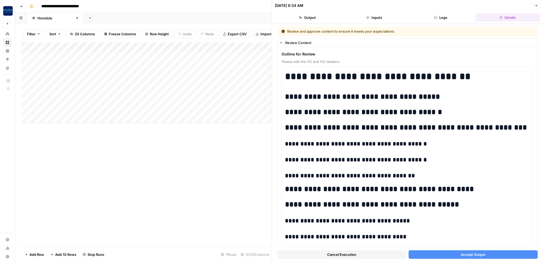
click at [451, 251] on button "Accept Output" at bounding box center [473, 254] width 129 height 8
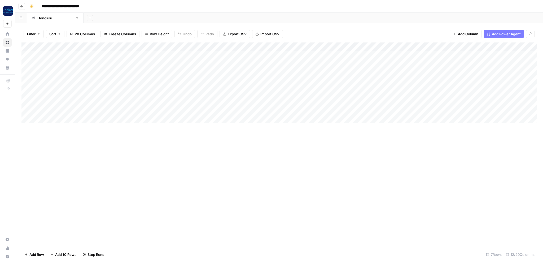
click at [22, 7] on icon "button" at bounding box center [21, 6] width 3 height 3
click at [452, 81] on div "Add Column" at bounding box center [278, 96] width 515 height 108
click at [450, 90] on div "Add Column" at bounding box center [278, 96] width 515 height 108
click at [451, 101] on div "Add Column" at bounding box center [278, 96] width 515 height 108
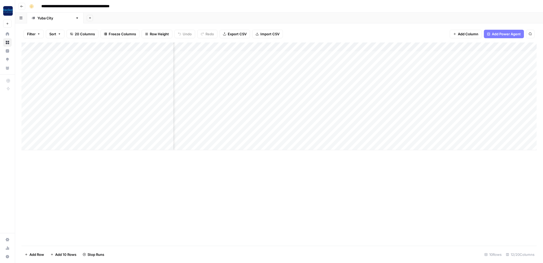
click at [451, 109] on div "Add Column" at bounding box center [278, 96] width 515 height 108
click at [451, 119] on div "Add Column" at bounding box center [278, 96] width 515 height 108
click at [448, 129] on div "Add Column" at bounding box center [278, 96] width 515 height 108
click at [23, 7] on icon "button" at bounding box center [21, 6] width 3 height 3
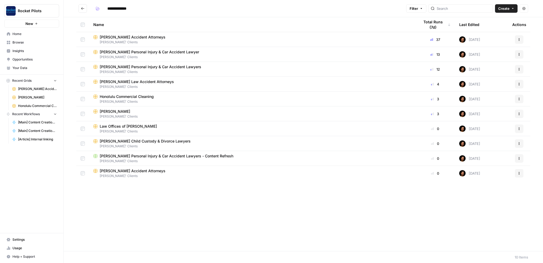
click at [123, 112] on span "[PERSON_NAME]" at bounding box center [115, 111] width 30 height 5
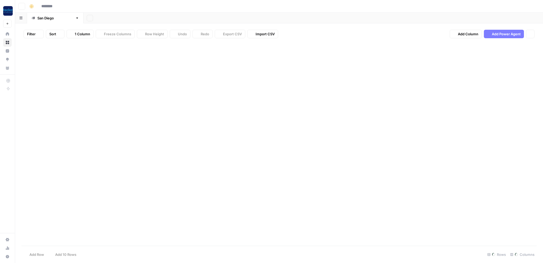
type input "**********"
click at [267, 64] on div "Add Column" at bounding box center [278, 78] width 515 height 72
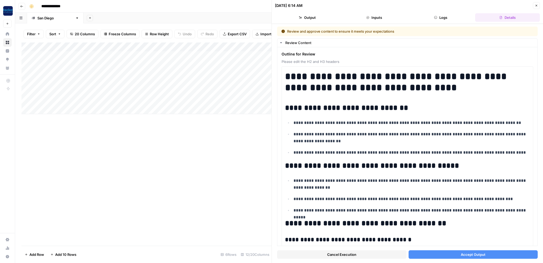
click at [435, 256] on button "Accept Output" at bounding box center [473, 254] width 129 height 8
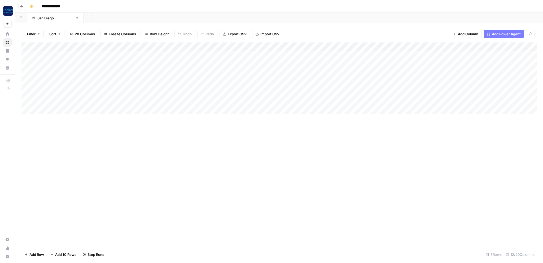
click at [24, 6] on button "Go back" at bounding box center [21, 6] width 7 height 7
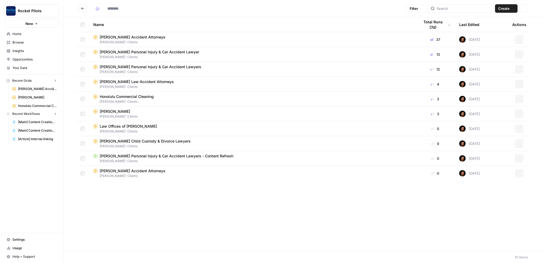
type input "**********"
click at [121, 37] on span "[PERSON_NAME] Accident Attorneys" at bounding box center [133, 36] width 66 height 5
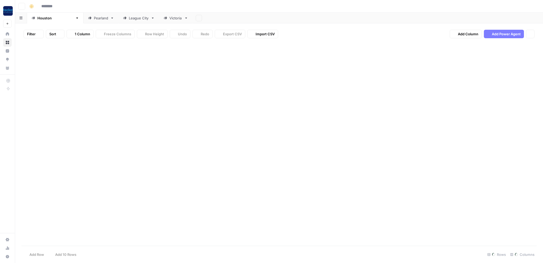
type input "**********"
click at [169, 18] on div "Victoria" at bounding box center [175, 17] width 13 height 5
click at [449, 80] on div "Add Column" at bounding box center [278, 73] width 515 height 63
click at [448, 90] on div "Add Column" at bounding box center [278, 73] width 515 height 63
click at [129, 18] on div "League City" at bounding box center [139, 17] width 20 height 5
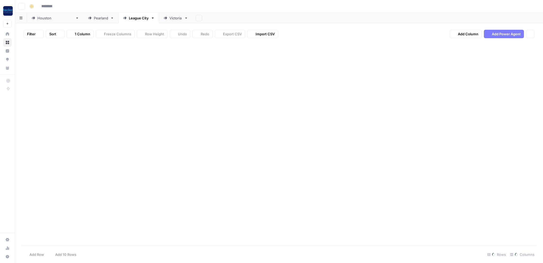
type input "**********"
click at [329, 82] on div "Add Column" at bounding box center [278, 69] width 515 height 54
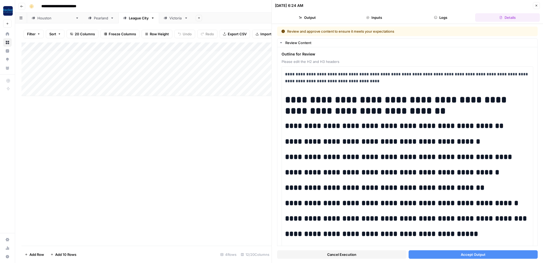
click at [487, 253] on button "Accept Output" at bounding box center [473, 254] width 129 height 8
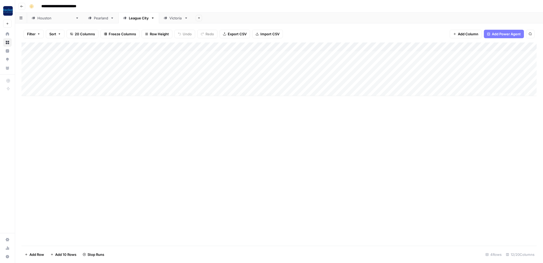
click at [453, 120] on div "Add Column" at bounding box center [278, 143] width 515 height 203
click at [492, 63] on div "Add Column" at bounding box center [278, 69] width 515 height 54
click at [496, 72] on div "Add Column" at bounding box center [278, 69] width 515 height 54
click at [94, 19] on div "Pearland" at bounding box center [101, 17] width 14 height 5
type input "**********"
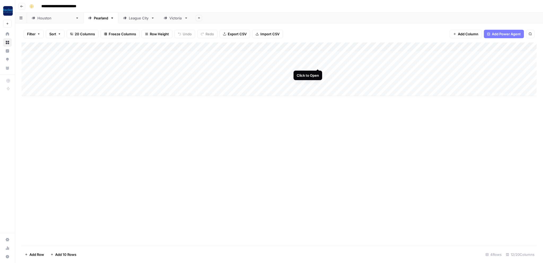
click at [317, 63] on div "Add Column" at bounding box center [278, 69] width 515 height 54
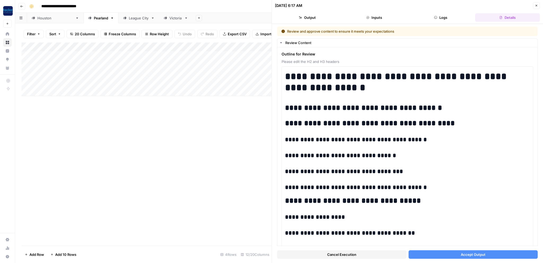
click at [456, 258] on button "Accept Output" at bounding box center [473, 254] width 129 height 8
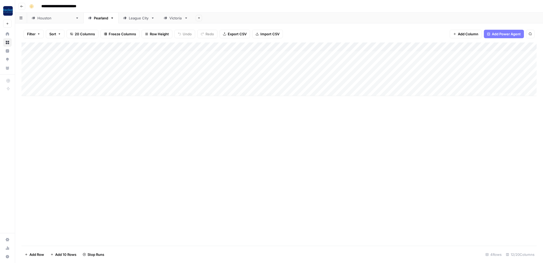
click at [481, 71] on div "Add Column" at bounding box center [278, 69] width 515 height 54
click at [484, 79] on div "Add Column" at bounding box center [278, 69] width 515 height 54
click at [218, 161] on div "Add Column" at bounding box center [278, 143] width 515 height 203
click at [49, 19] on div "[GEOGRAPHIC_DATA]" at bounding box center [55, 17] width 36 height 5
click at [328, 100] on div "Add Column" at bounding box center [278, 118] width 515 height 153
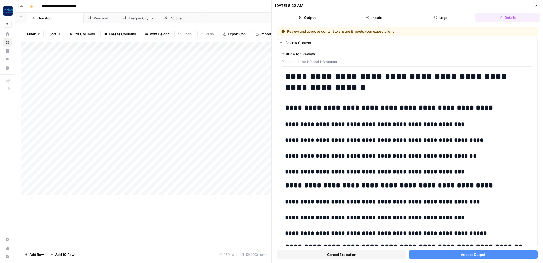
click at [472, 256] on span "Accept Output" at bounding box center [473, 254] width 25 height 5
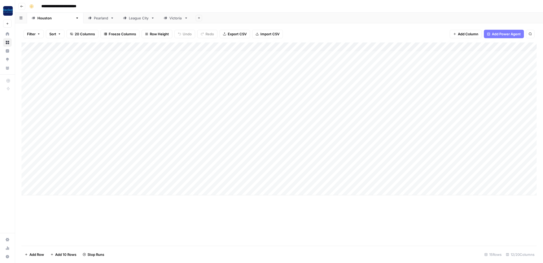
click at [326, 108] on div "Add Column" at bounding box center [278, 118] width 515 height 153
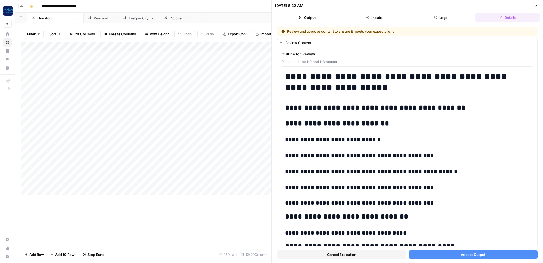
click at [426, 255] on button "Accept Output" at bounding box center [473, 254] width 129 height 8
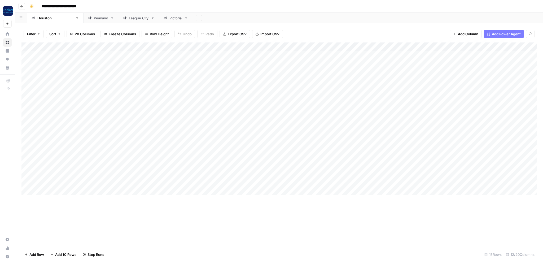
click at [326, 119] on div "Add Column" at bounding box center [278, 118] width 515 height 153
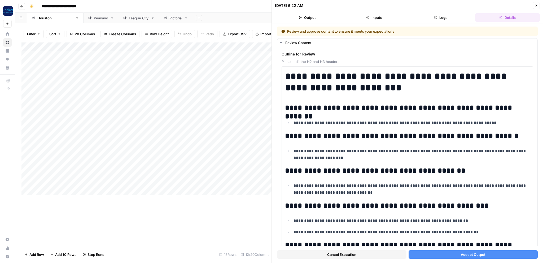
click at [453, 251] on button "Accept Output" at bounding box center [473, 254] width 129 height 8
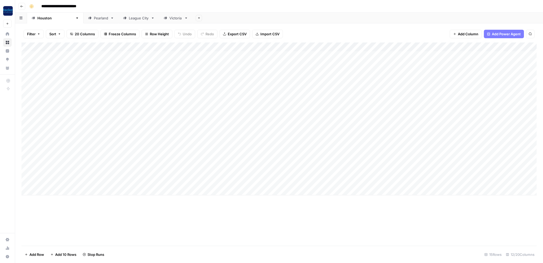
click at [326, 127] on div "Add Column" at bounding box center [278, 118] width 515 height 153
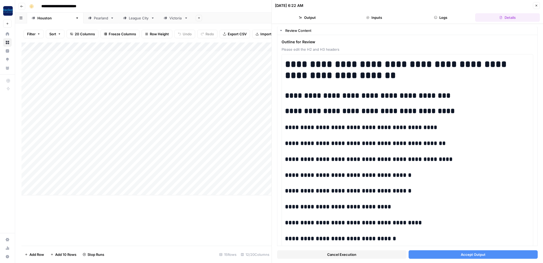
scroll to position [27, 0]
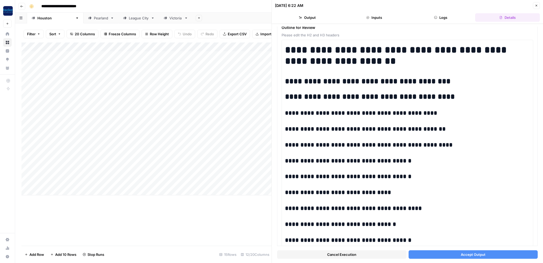
click at [465, 254] on span "Accept Output" at bounding box center [473, 254] width 25 height 5
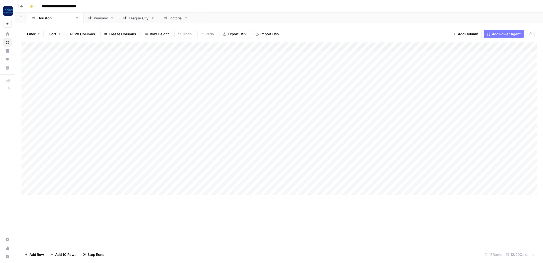
click at [493, 136] on div "Add Column" at bounding box center [278, 118] width 515 height 153
click at [496, 146] on div "Add Column" at bounding box center [278, 118] width 515 height 153
click at [333, 216] on div "Add Column" at bounding box center [278, 143] width 515 height 203
click at [169, 18] on div "Victoria" at bounding box center [175, 17] width 13 height 5
click at [129, 18] on div "League City" at bounding box center [139, 17] width 20 height 5
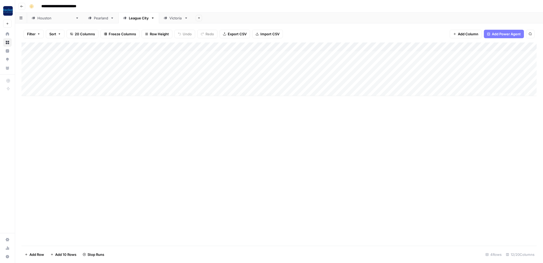
click at [94, 20] on div "Pearland" at bounding box center [101, 17] width 14 height 5
click at [53, 16] on link "[GEOGRAPHIC_DATA]" at bounding box center [55, 18] width 56 height 11
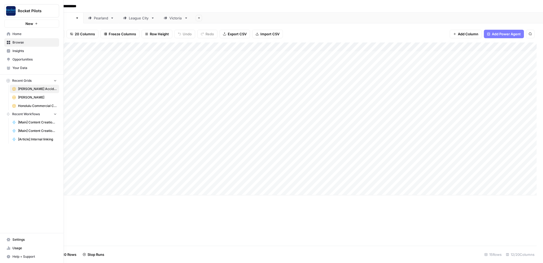
click at [19, 41] on span "Browse" at bounding box center [34, 42] width 44 height 5
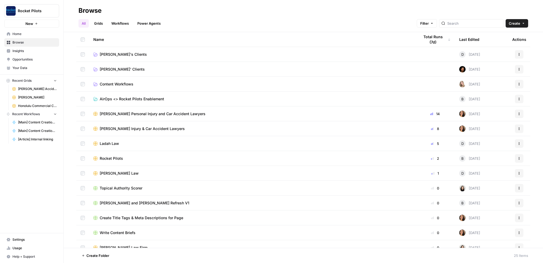
click at [120, 67] on span "[PERSON_NAME]' Clients" at bounding box center [122, 69] width 45 height 5
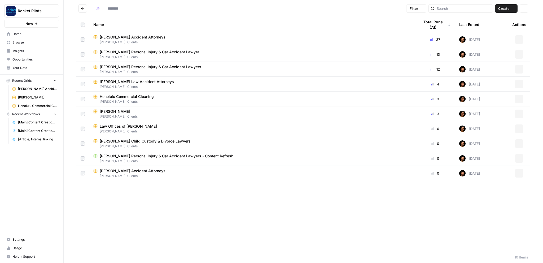
type input "**********"
click at [153, 54] on span "[PERSON_NAME] Personal Injury & Car Accident Lawyer" at bounding box center [149, 51] width 99 height 5
